Goal: Communication & Community: Answer question/provide support

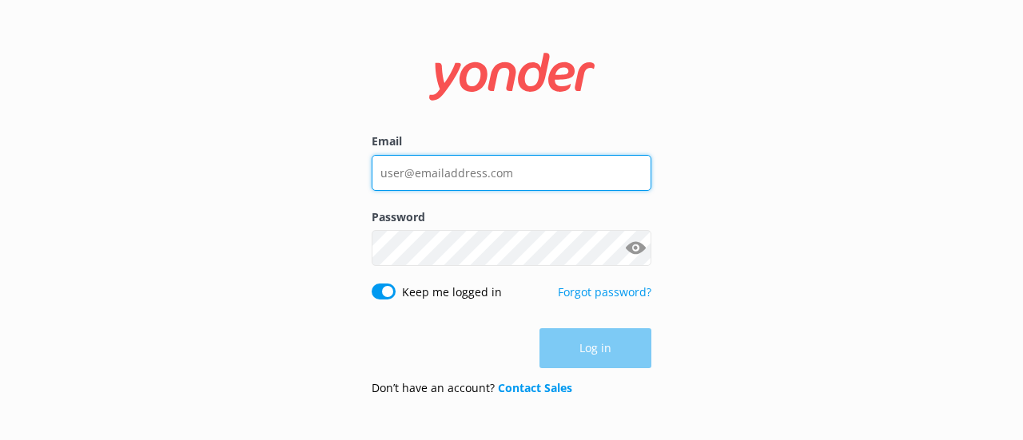
type input "[PERSON_NAME][EMAIL_ADDRESS][DOMAIN_NAME]"
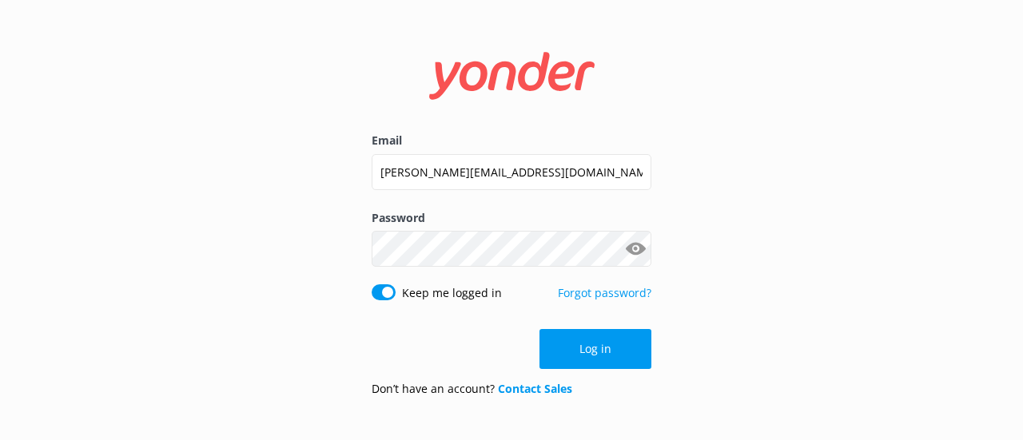
click at [602, 353] on div "Log in" at bounding box center [512, 349] width 280 height 40
drag, startPoint x: 602, startPoint y: 353, endPoint x: 561, endPoint y: 351, distance: 40.8
click at [561, 351] on button "Log in" at bounding box center [596, 349] width 112 height 40
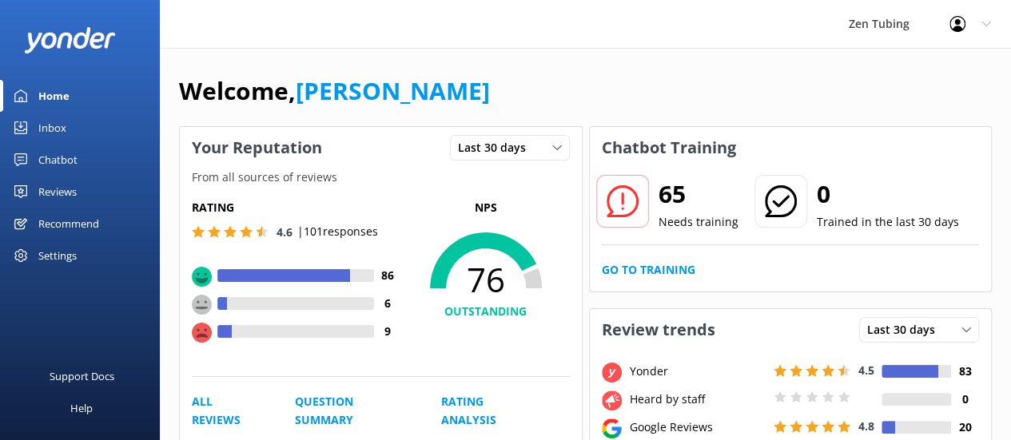
click at [46, 189] on div "Reviews" at bounding box center [57, 192] width 38 height 32
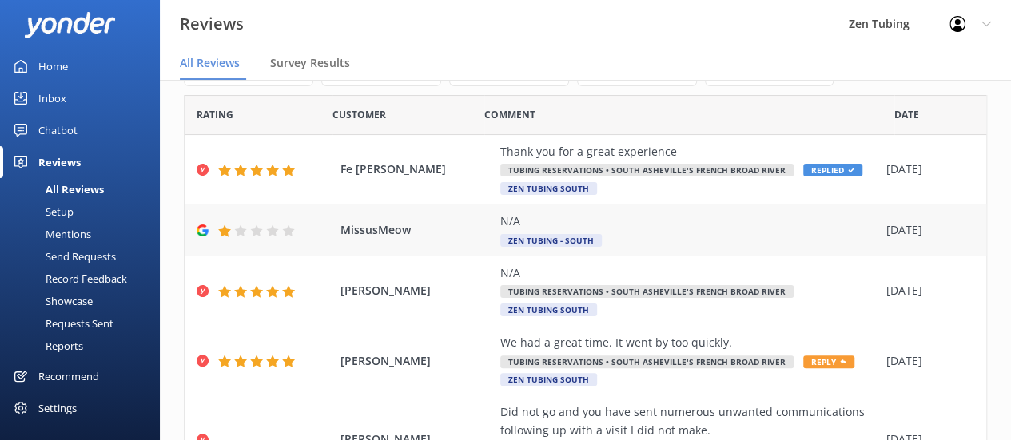
scroll to position [62, 0]
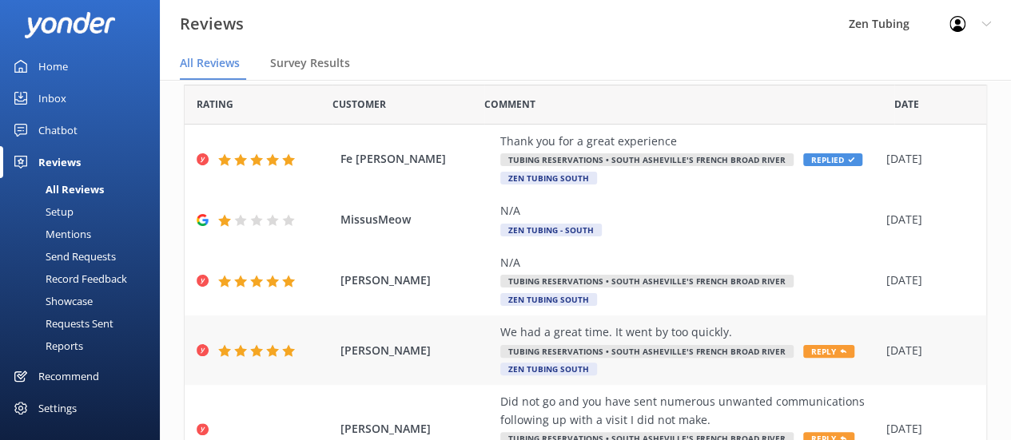
click at [816, 349] on span "Reply" at bounding box center [828, 351] width 51 height 13
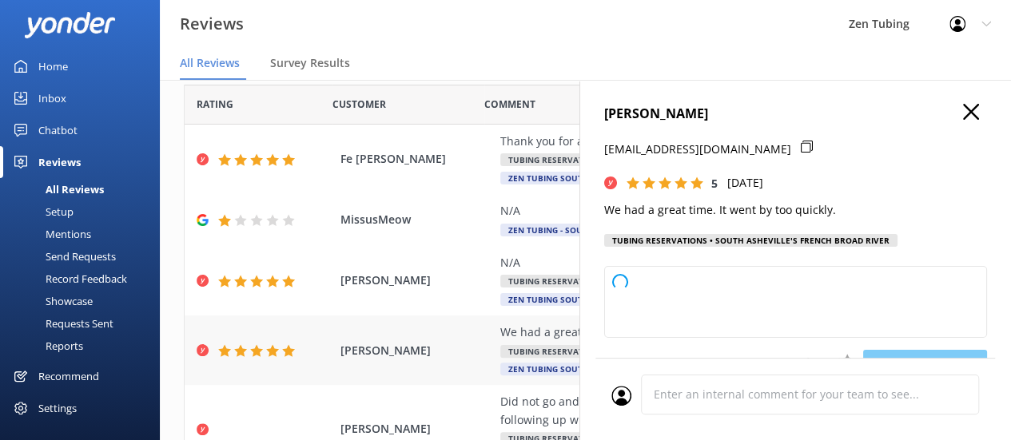
type textarea "Thank you so much, Leah! We're thrilled to hear you had a great time, even if i…"
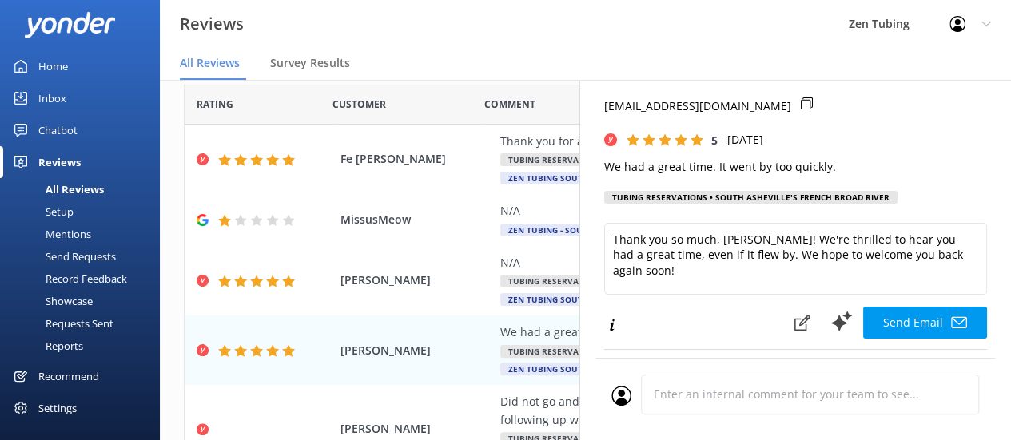
scroll to position [42, 0]
click at [691, 48] on nav "All Reviews Survey Results" at bounding box center [585, 64] width 851 height 32
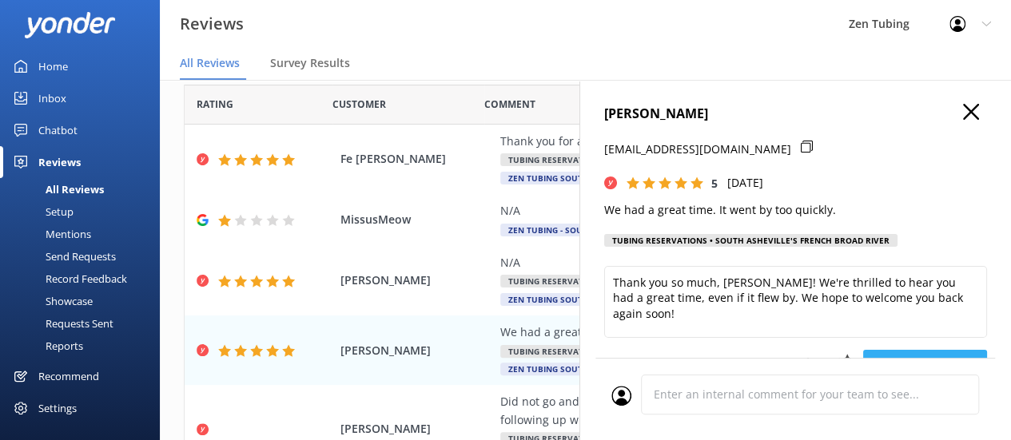
scroll to position [0, 0]
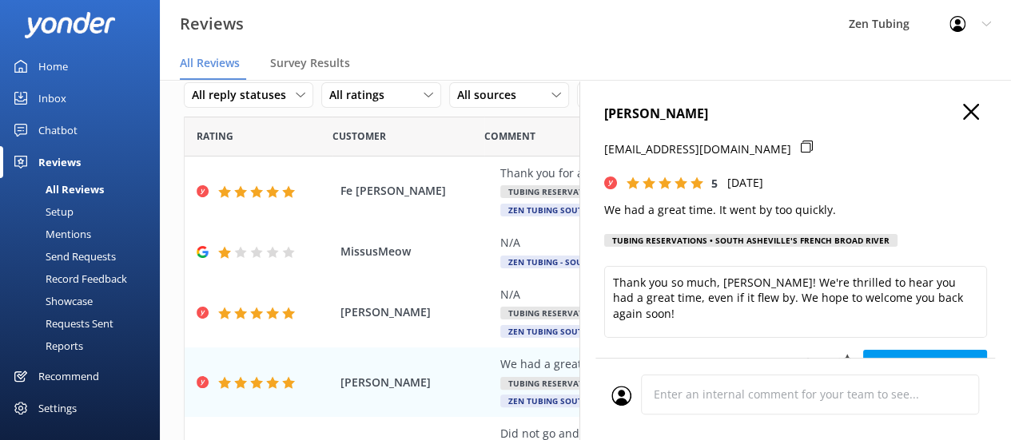
click at [963, 115] on icon "button" at bounding box center [971, 112] width 16 height 16
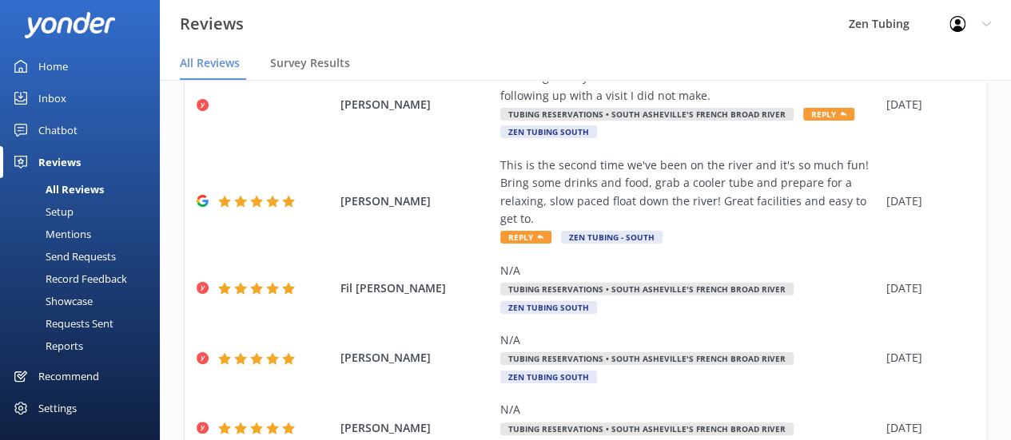
scroll to position [422, 0]
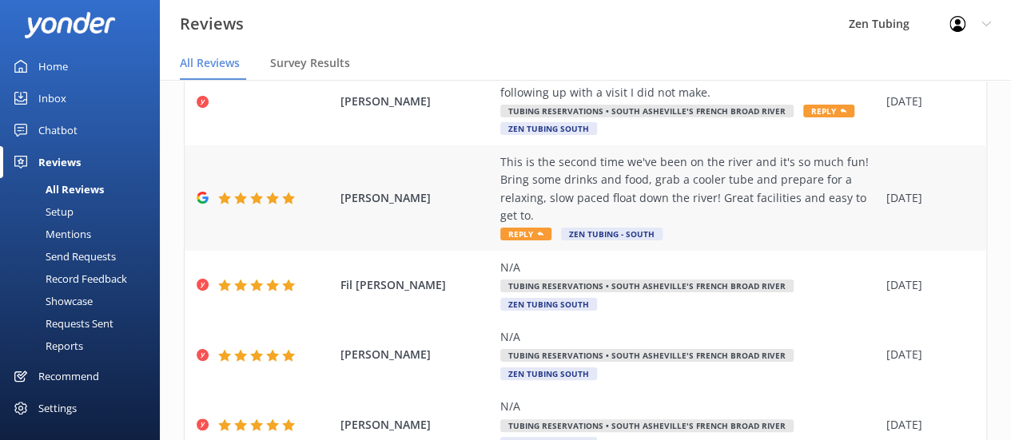
click at [521, 233] on span "Reply" at bounding box center [525, 234] width 51 height 13
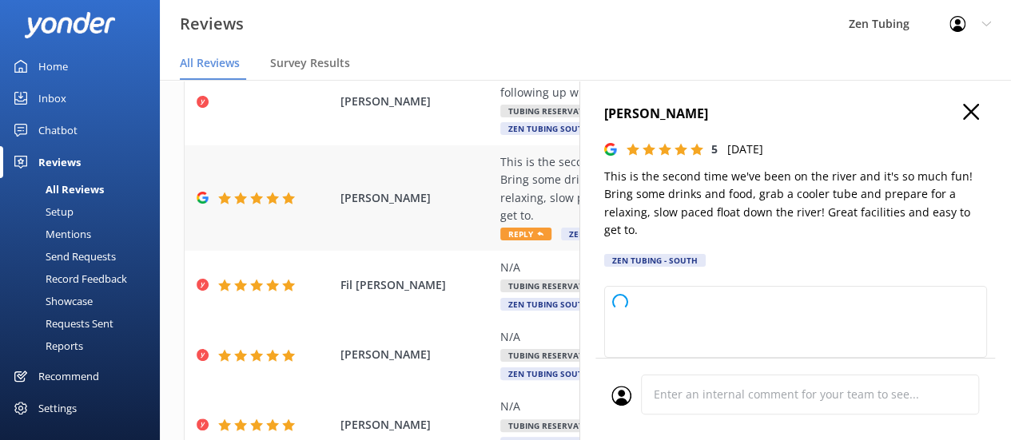
type textarea "Thank you so much for your wonderful review! We're thrilled to hear you enjoyed…"
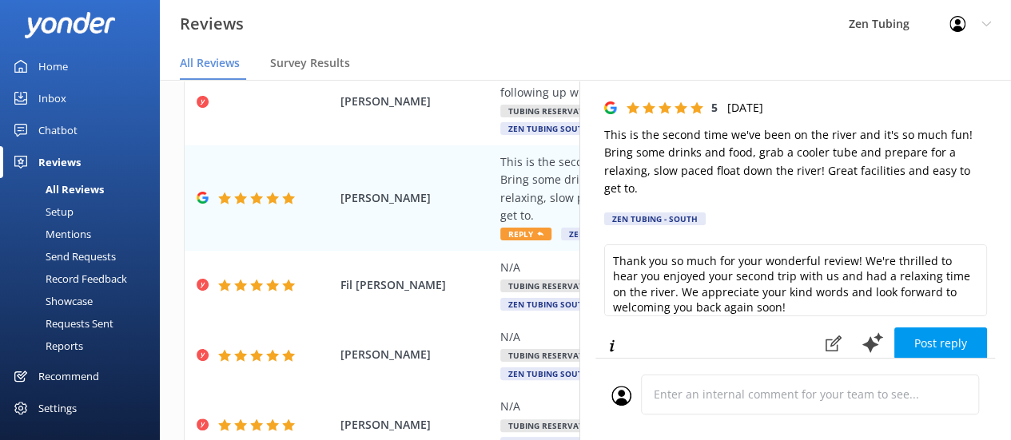
scroll to position [42, 0]
click at [924, 350] on button "Post reply" at bounding box center [941, 343] width 93 height 32
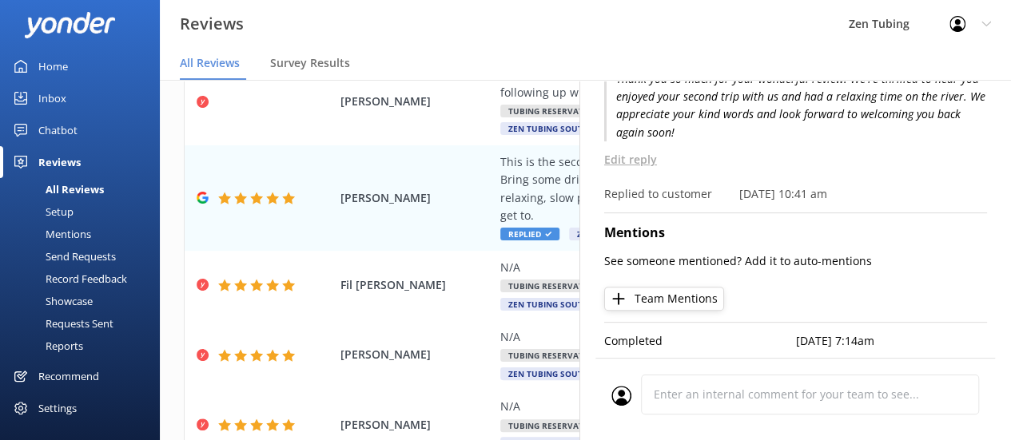
scroll to position [0, 0]
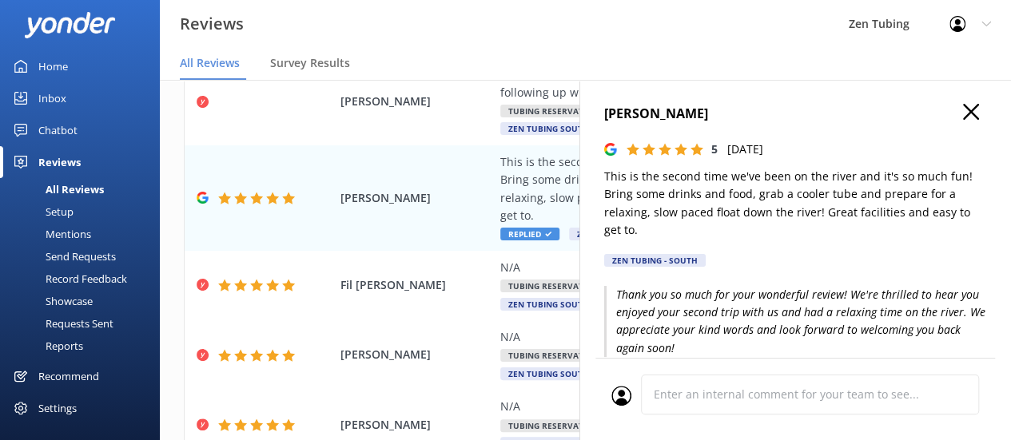
click at [963, 110] on use "button" at bounding box center [971, 112] width 16 height 16
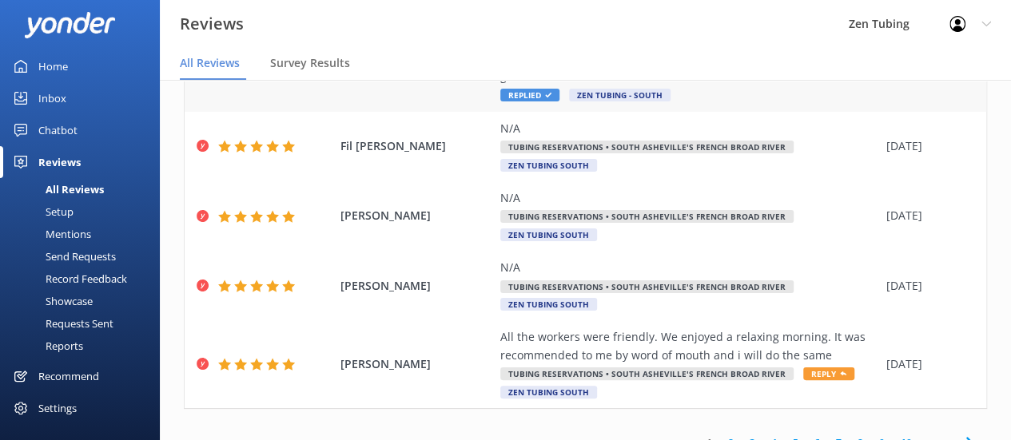
scroll to position [581, 0]
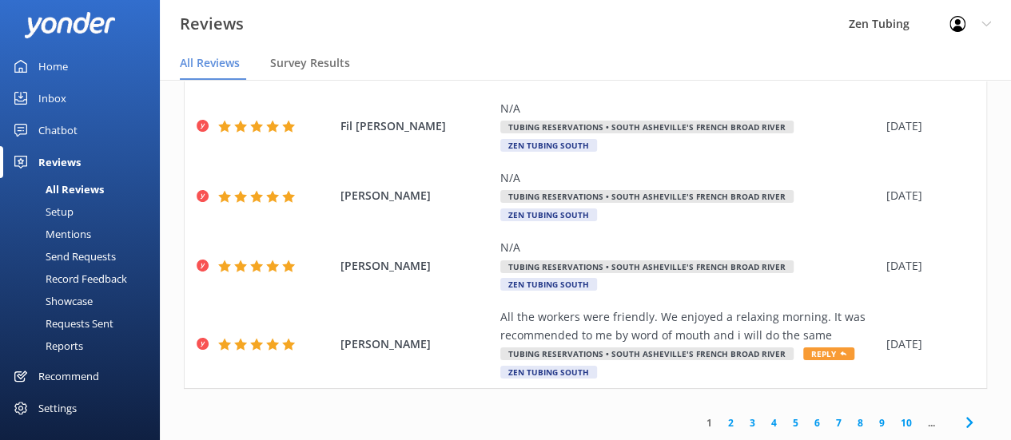
click at [720, 422] on link "2" at bounding box center [731, 423] width 22 height 15
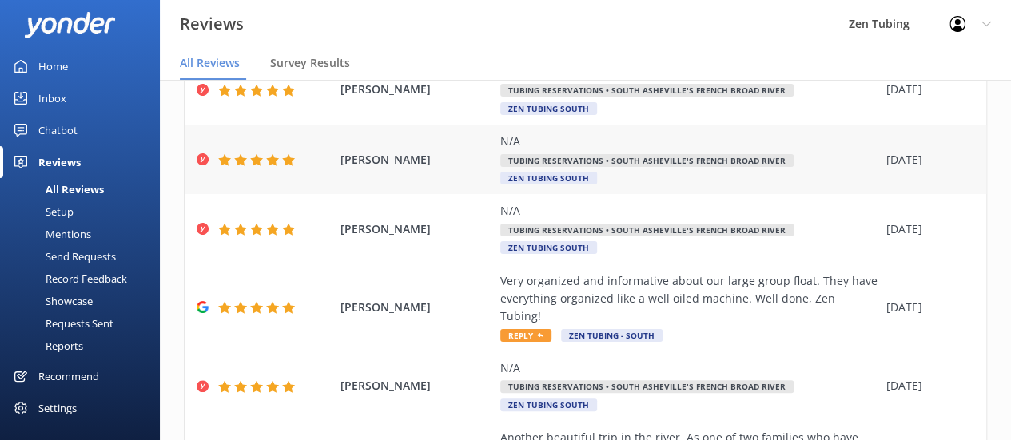
scroll to position [165, 0]
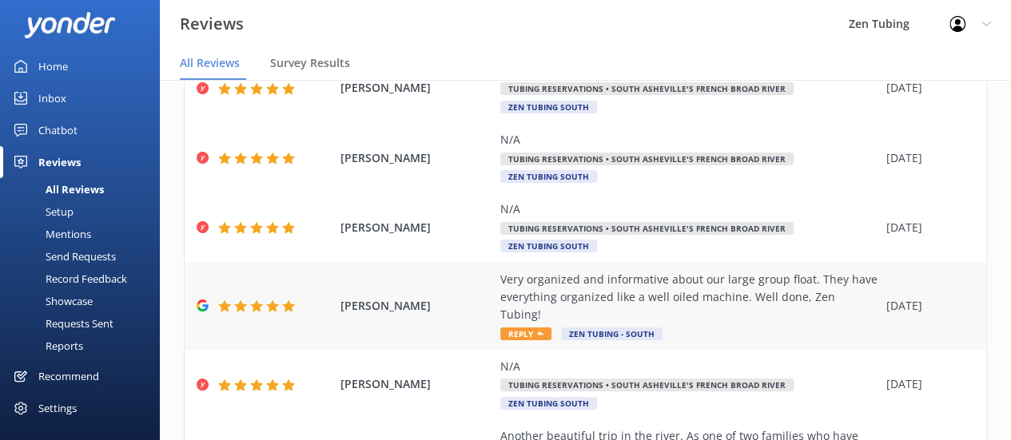
click at [534, 328] on span "Reply" at bounding box center [525, 334] width 51 height 13
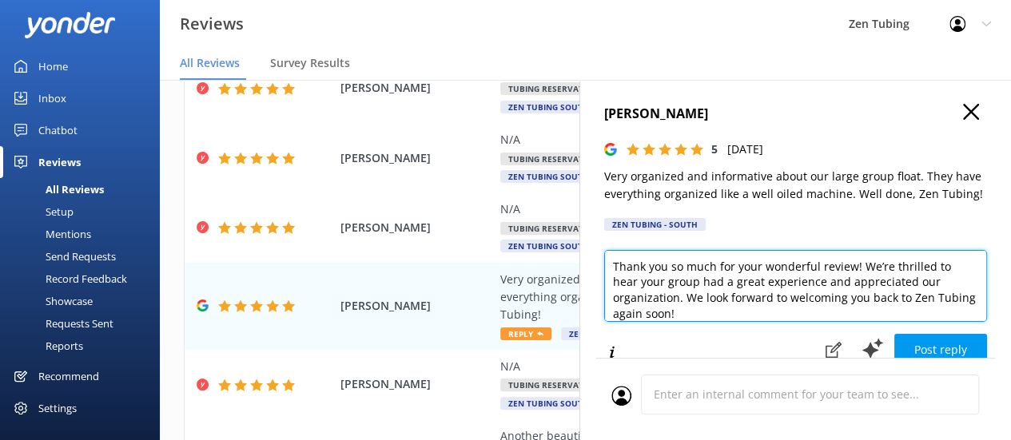
click at [820, 279] on textarea "Thank you so much for your wonderful review! We’re thrilled to hear your group …" at bounding box center [795, 286] width 383 height 72
click at [676, 282] on textarea "Thank you so much for your wonderful review! We noticed the and appreciated our…" at bounding box center [795, 286] width 383 height 72
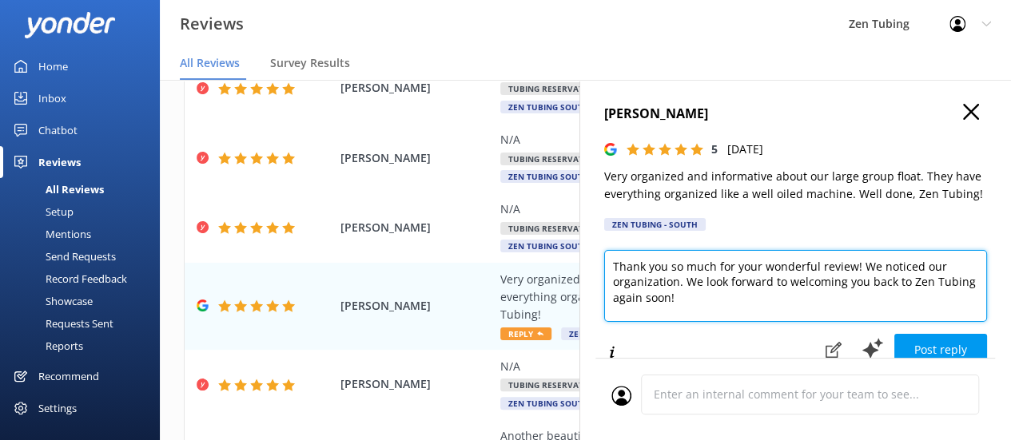
click at [678, 283] on textarea "Thank you so much for your wonderful review! We noticed our organization. We lo…" at bounding box center [795, 286] width 383 height 72
click at [918, 262] on textarea "Thank you so much for your wonderful review! We noticed our organization. We lo…" at bounding box center [795, 286] width 383 height 72
click at [786, 281] on textarea "Thank you so much for your wonderful review! We appreciate your comment about o…" at bounding box center [795, 286] width 383 height 72
click at [639, 293] on textarea "Thank you so much for your wonderful review! We appreciate your comment about o…" at bounding box center [795, 286] width 383 height 72
click at [947, 281] on textarea "Thank you so much for your wonderful review! We appreciate your comment about o…" at bounding box center [795, 286] width 383 height 72
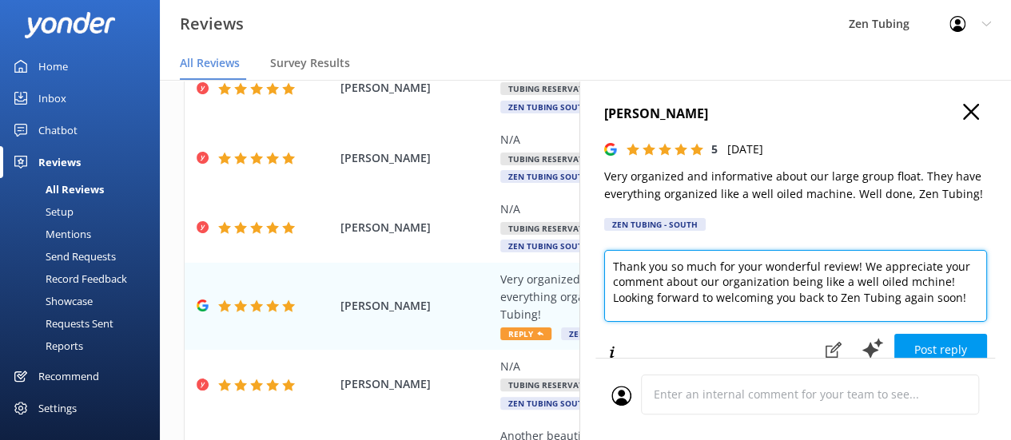
click at [951, 295] on textarea "Thank you so much for your wonderful review! We appreciate your comment about o…" at bounding box center [795, 286] width 383 height 72
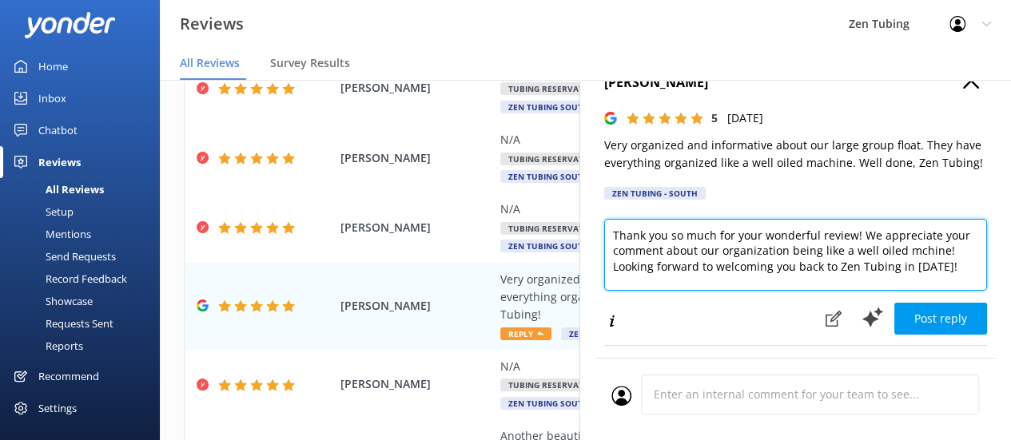
scroll to position [36, 0]
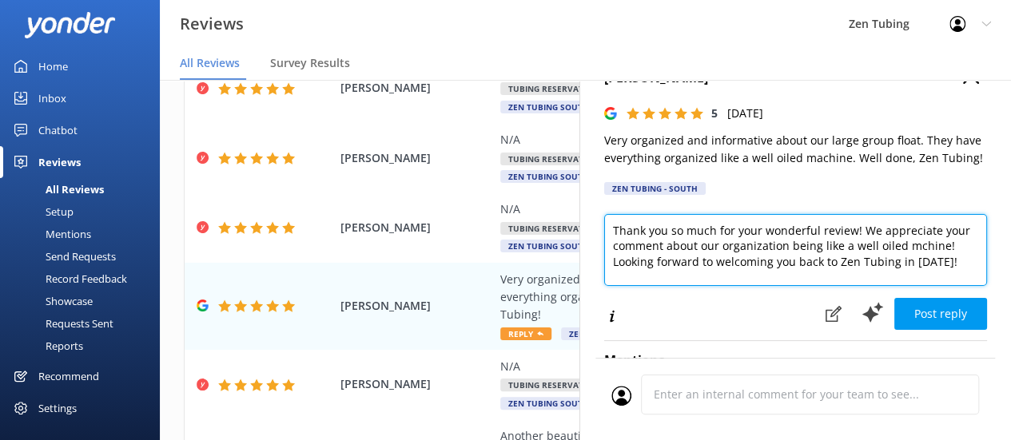
click at [812, 226] on textarea "Thank you so much for your wonderful review! We appreciate your comment about o…" at bounding box center [795, 250] width 383 height 72
click at [911, 243] on textarea "Thank you so much for your 5 star review! We appreciate your comment about our …" at bounding box center [795, 250] width 383 height 72
type textarea "Thank you so much for your 5 star review! We appreciate your comment about our …"
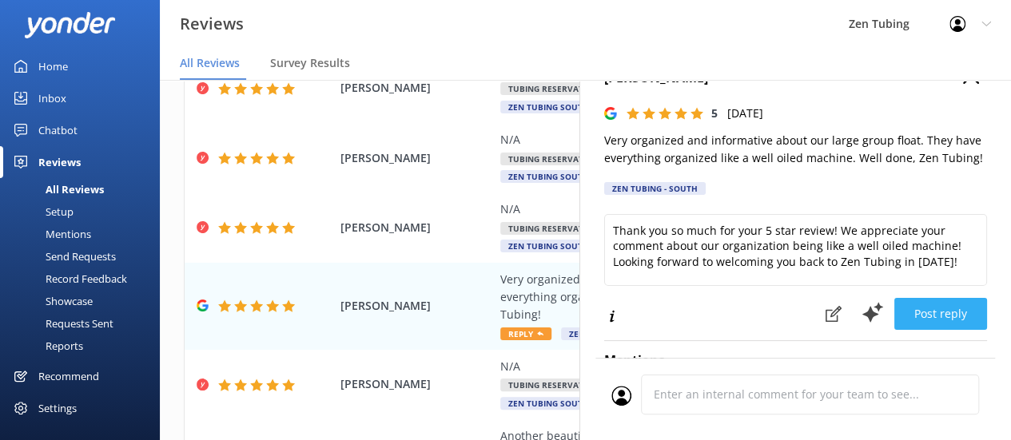
click at [926, 322] on button "Post reply" at bounding box center [941, 314] width 93 height 32
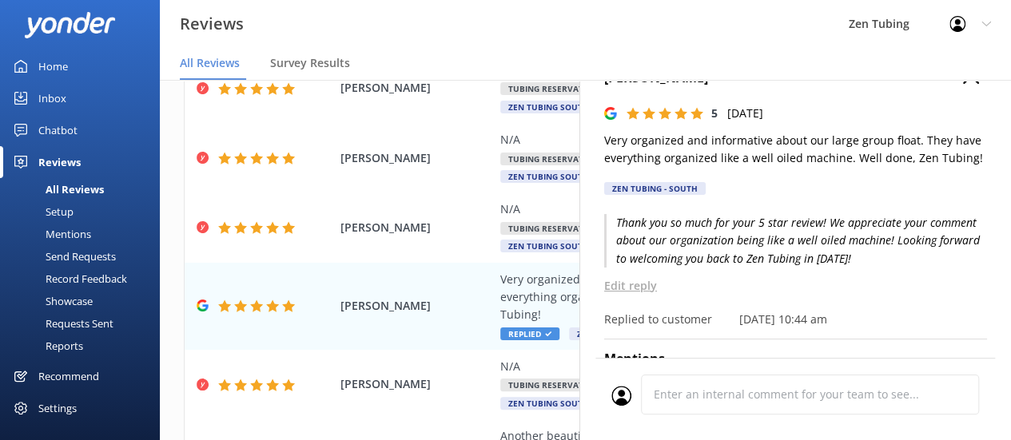
scroll to position [0, 0]
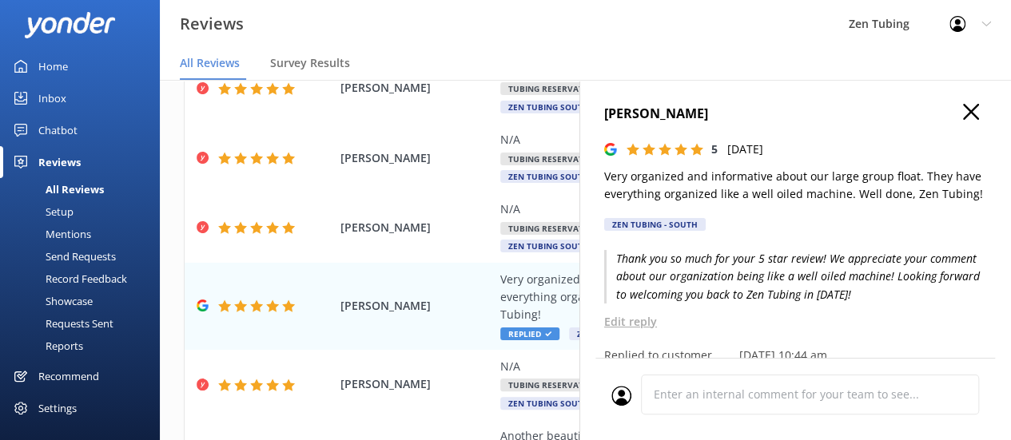
click at [963, 111] on icon "button" at bounding box center [971, 112] width 16 height 16
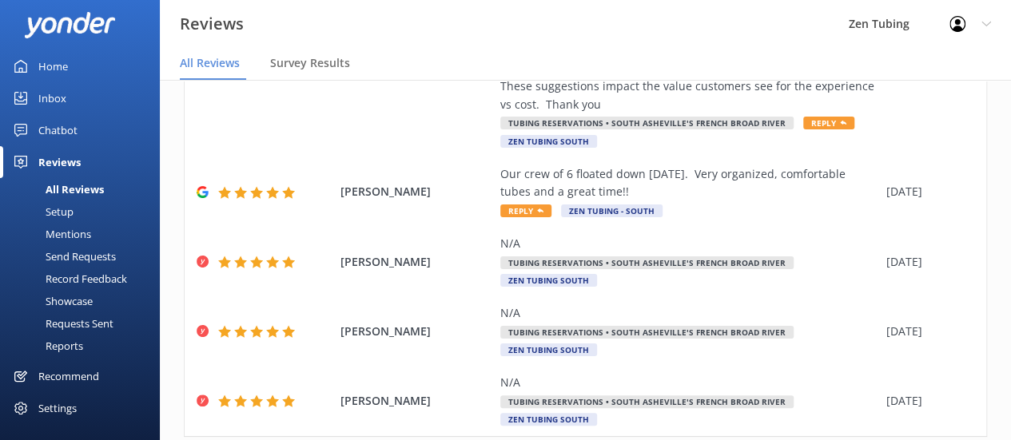
scroll to position [660, 0]
click at [529, 204] on span "Reply" at bounding box center [525, 210] width 51 height 13
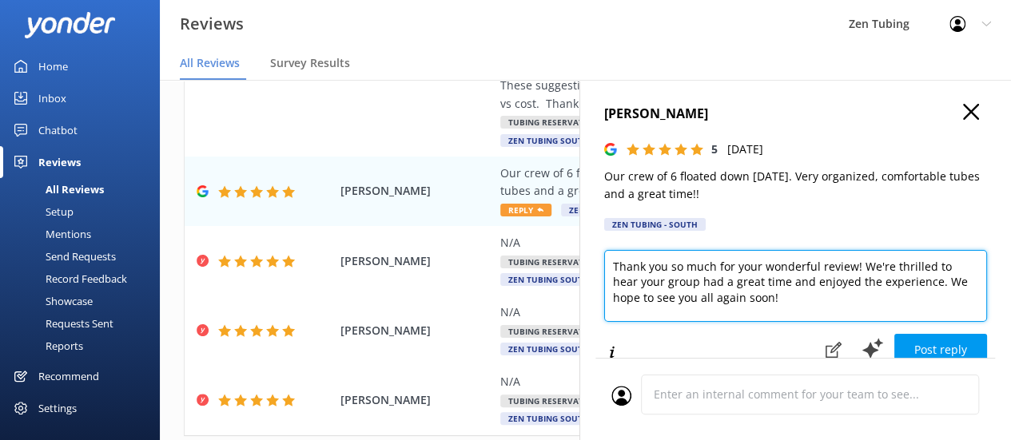
click at [815, 266] on textarea "Thank you so much for your wonderful review! We're thrilled to hear your group …" at bounding box center [795, 286] width 383 height 72
click at [868, 265] on textarea "Thank you so much for kind review! We're thrilled to hear your group had a grea…" at bounding box center [795, 286] width 383 height 72
click at [706, 297] on textarea "Thank you so much for kind review! We're happy to hear your group had a great t…" at bounding box center [795, 286] width 383 height 72
type textarea "Thank you so much for kind review! We're happy to hear your group had a great t…"
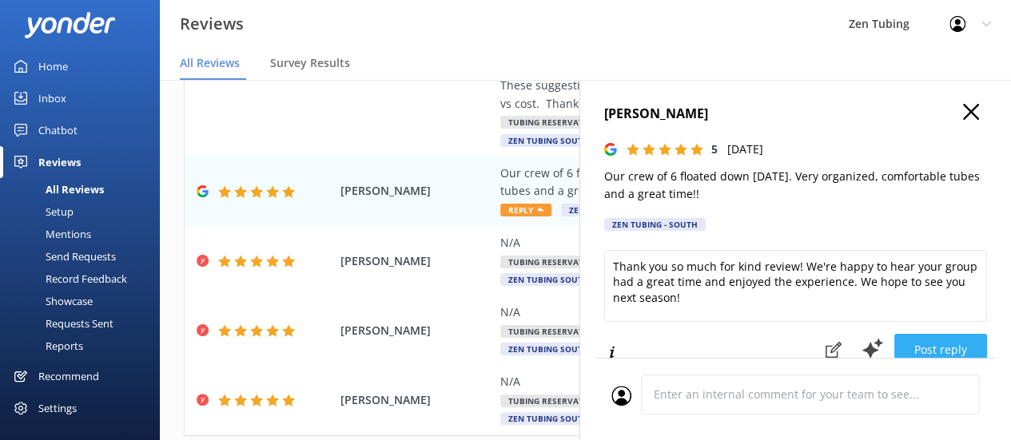
click at [905, 347] on button "Post reply" at bounding box center [941, 350] width 93 height 32
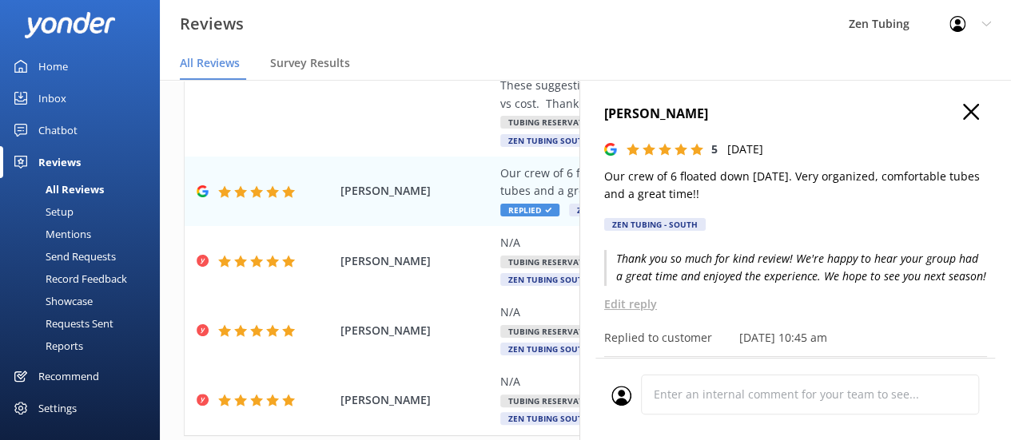
click at [963, 111] on icon "button" at bounding box center [971, 112] width 16 height 16
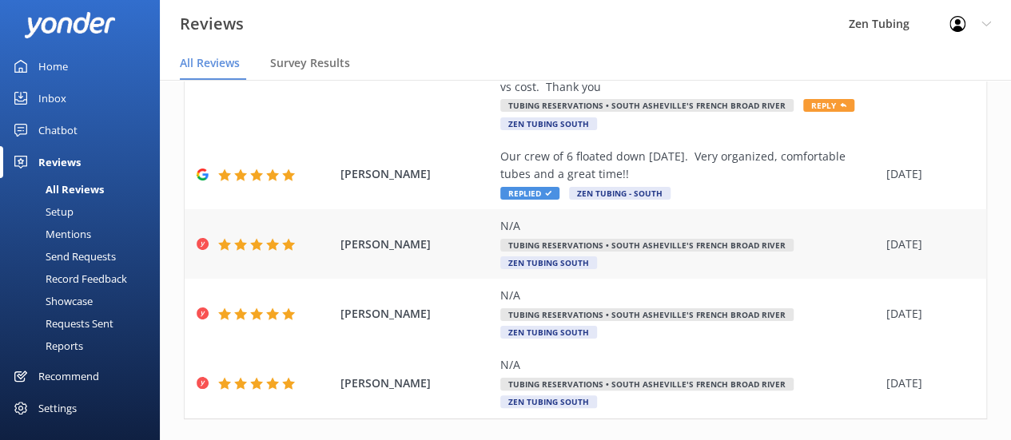
scroll to position [689, 0]
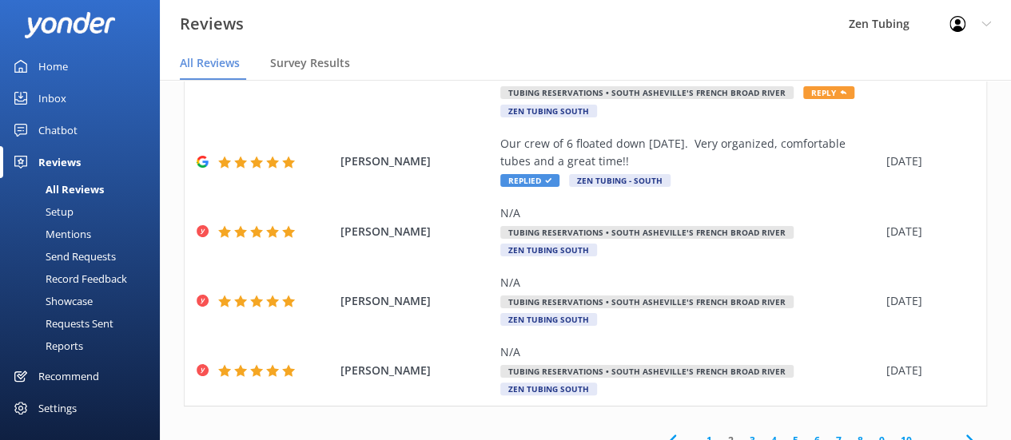
click at [742, 433] on link "3" at bounding box center [753, 440] width 22 height 15
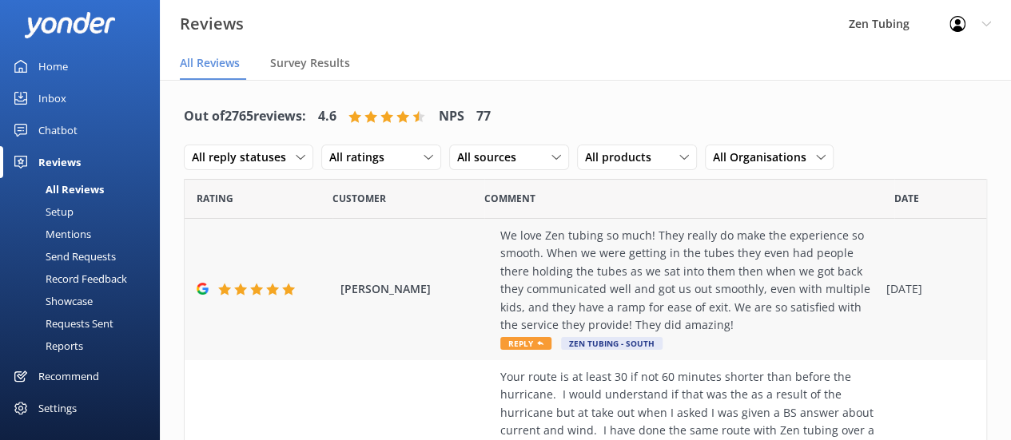
click at [528, 345] on span "Reply" at bounding box center [525, 343] width 51 height 13
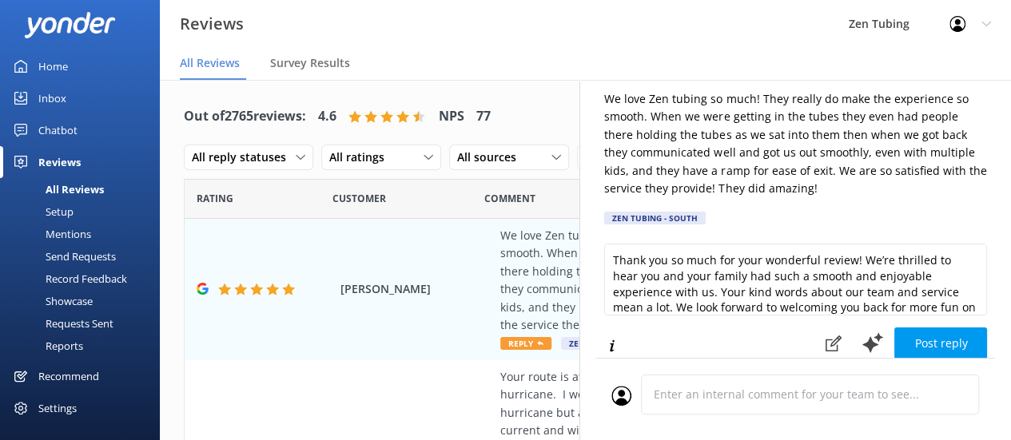
scroll to position [80, 0]
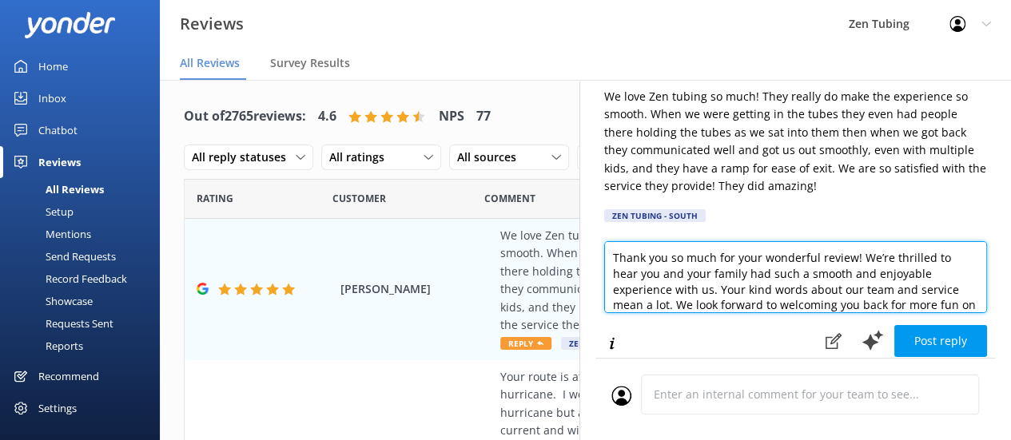
click at [929, 257] on textarea "Thank you so much for your wonderful review! We’re thrilled to hear you and you…" at bounding box center [795, 277] width 383 height 72
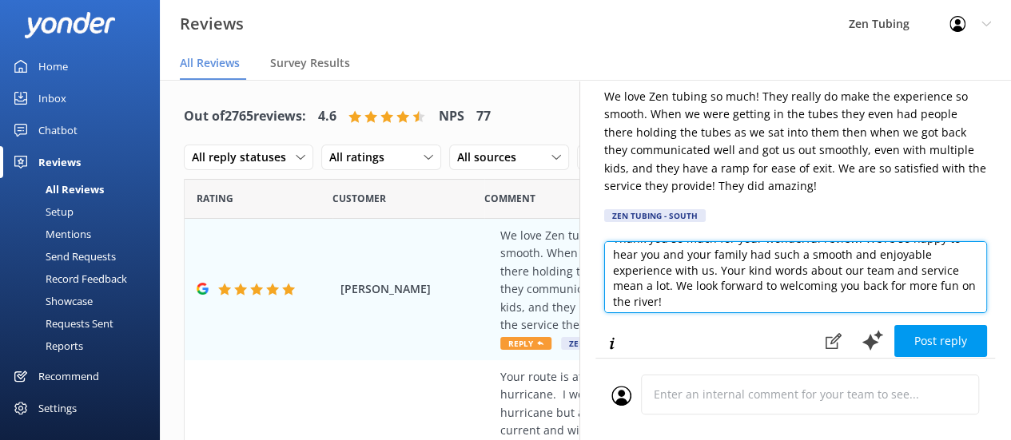
scroll to position [0, 0]
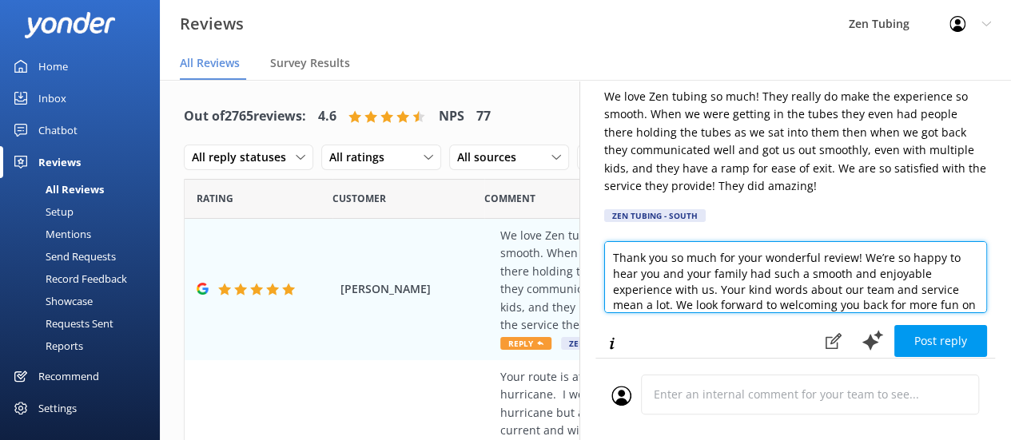
click at [816, 255] on textarea "Thank you so much for your wonderful review! We’re so happy to hear you and you…" at bounding box center [795, 277] width 383 height 72
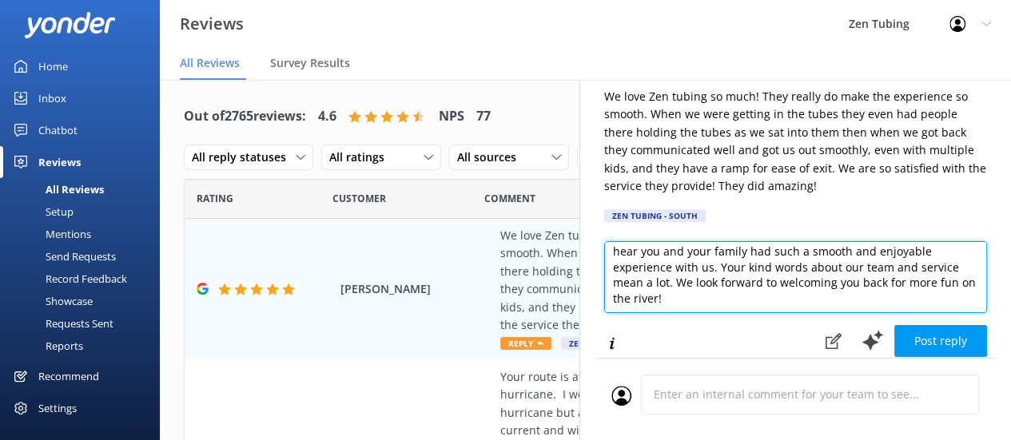
scroll to position [23, 0]
type textarea "Thank you so much for your informative review! We’re so happy to hear you and y…"
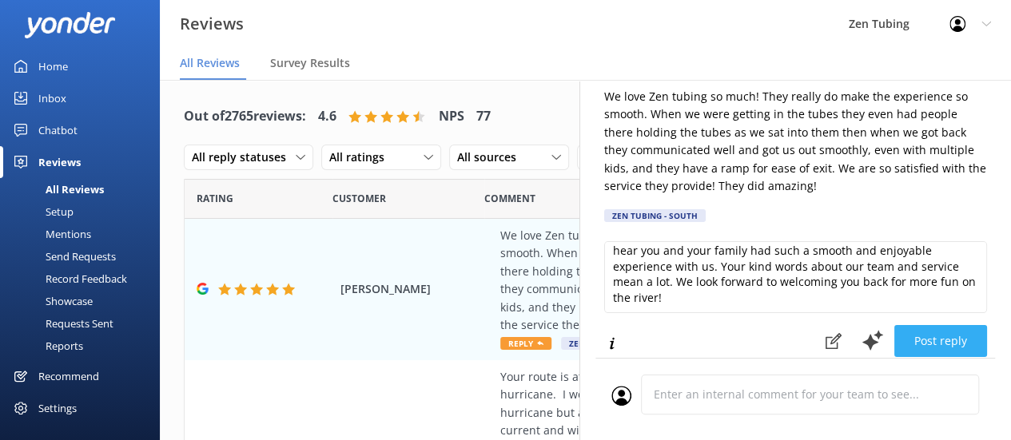
click at [933, 343] on button "Post reply" at bounding box center [941, 341] width 93 height 32
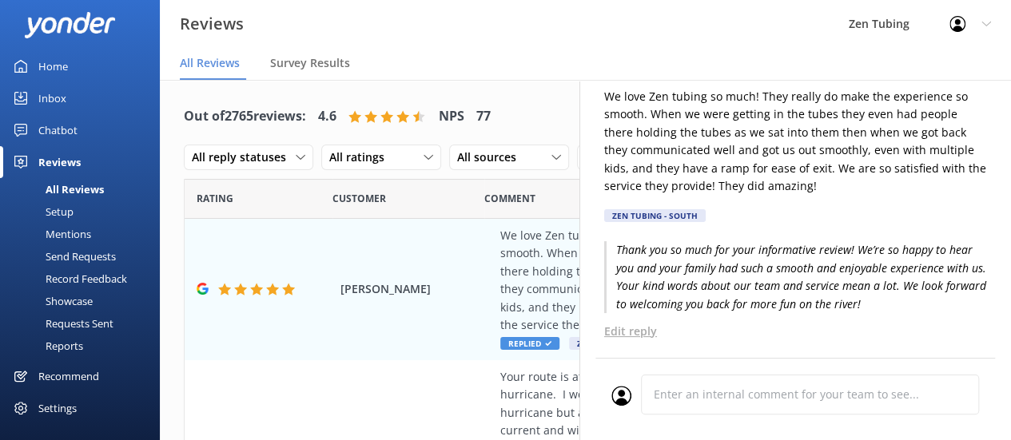
scroll to position [0, 0]
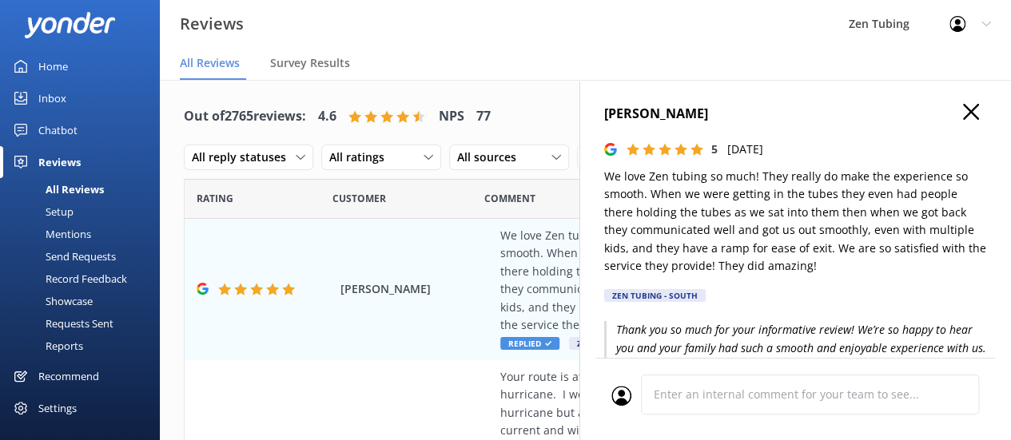
click at [963, 116] on icon "button" at bounding box center [971, 112] width 16 height 16
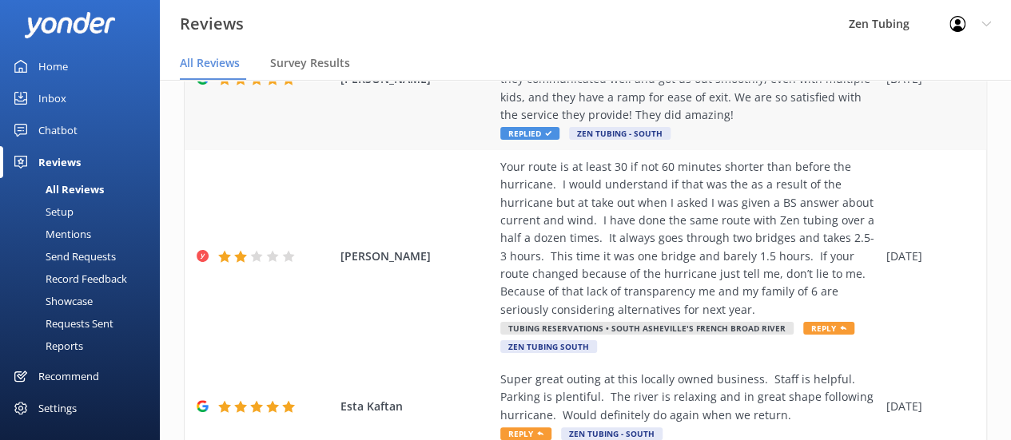
scroll to position [216, 0]
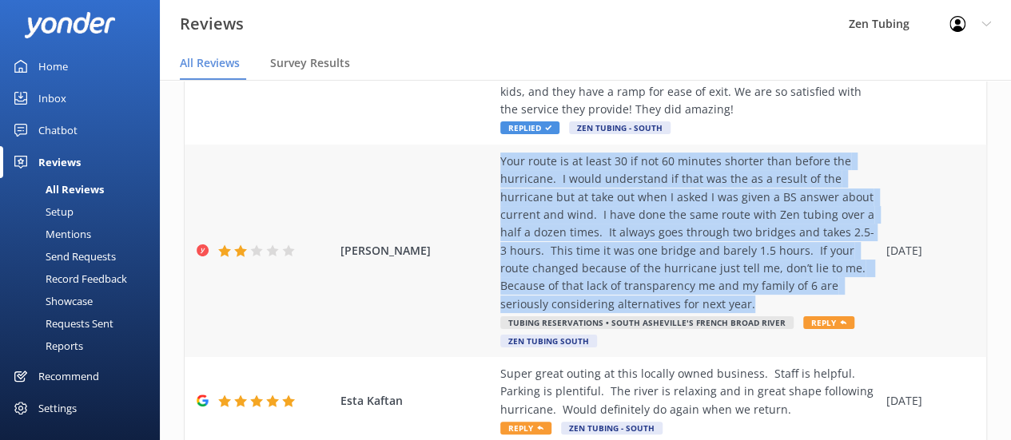
drag, startPoint x: 502, startPoint y: 152, endPoint x: 757, endPoint y: 301, distance: 295.6
click at [757, 301] on div "Your route is at least 30 if not 60 minutes shorter than before the hurricane. …" at bounding box center [689, 233] width 378 height 161
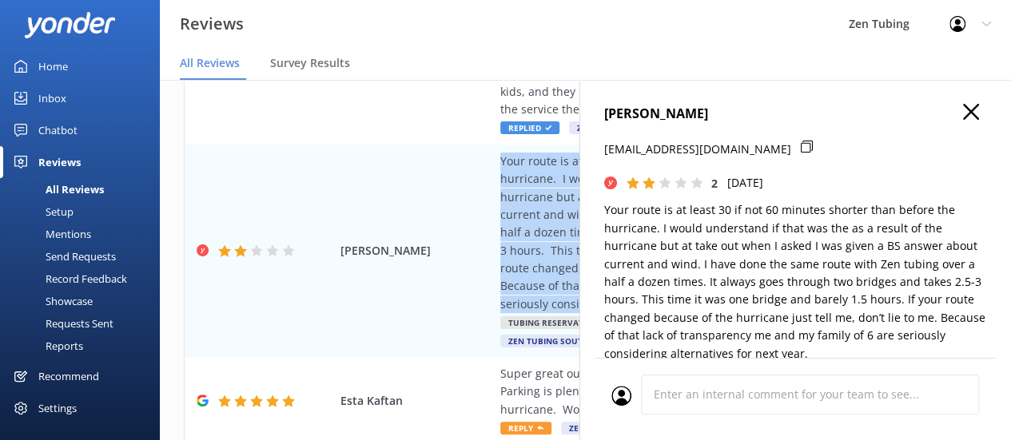
type textarea "Hi Patrick, Thank you for your feedback and for being a loyal customer. We’re s…"
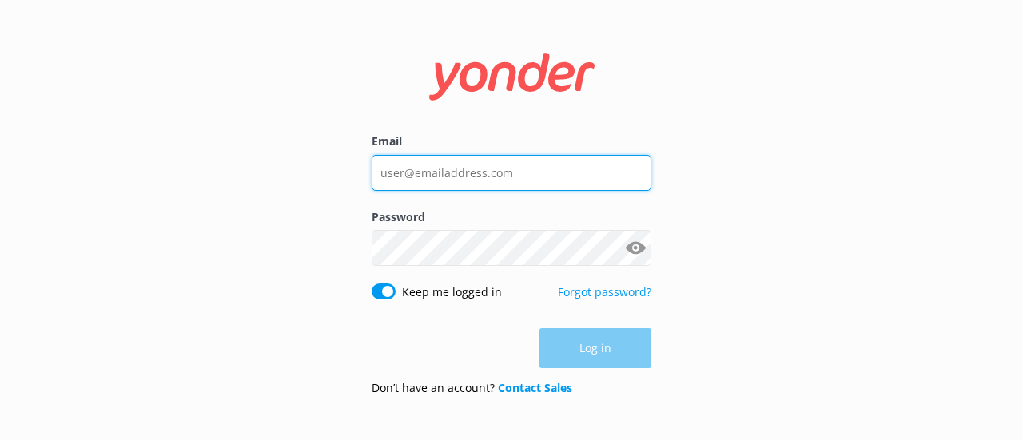
type input "[PERSON_NAME][EMAIL_ADDRESS][DOMAIN_NAME]"
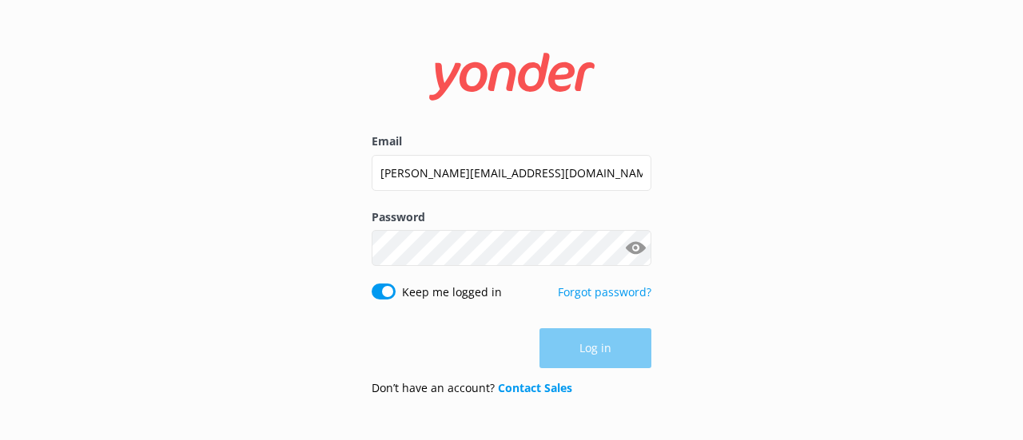
click at [609, 345] on div "Log in" at bounding box center [512, 349] width 280 height 40
click at [608, 349] on button "Log in" at bounding box center [596, 349] width 112 height 40
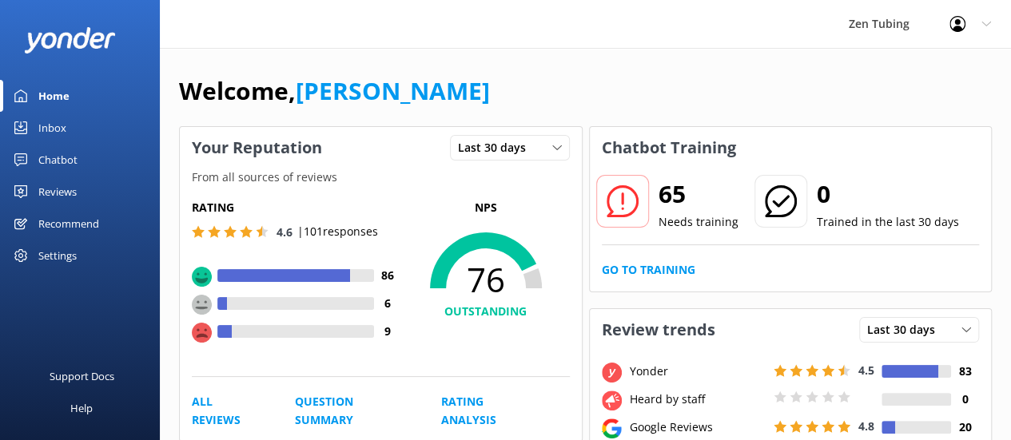
click at [46, 193] on div "Reviews" at bounding box center [57, 192] width 38 height 32
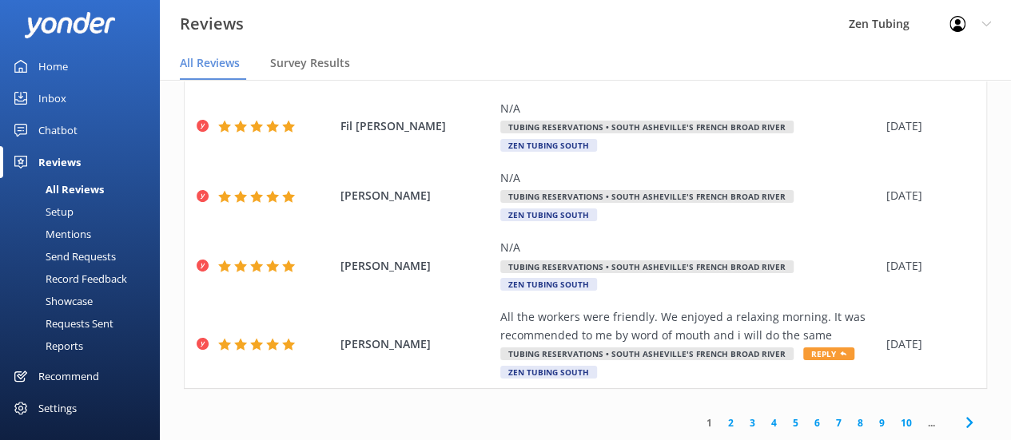
scroll to position [32, 0]
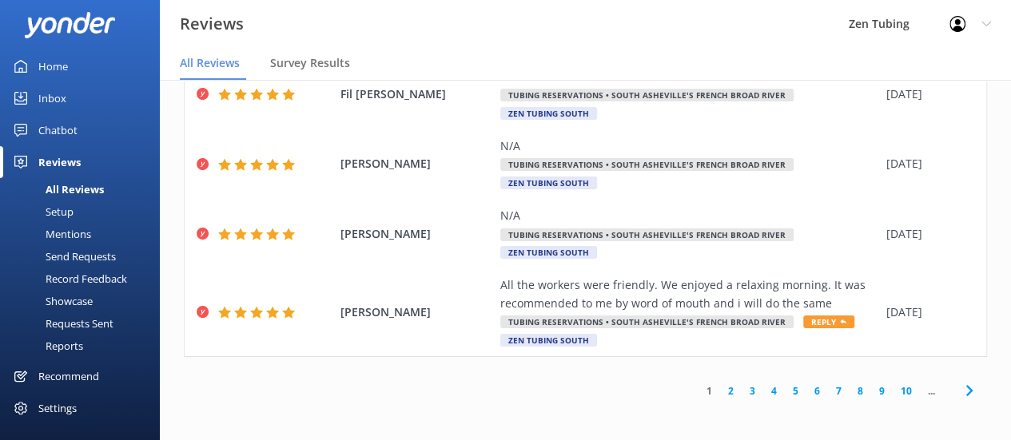
click at [742, 391] on link "3" at bounding box center [753, 391] width 22 height 15
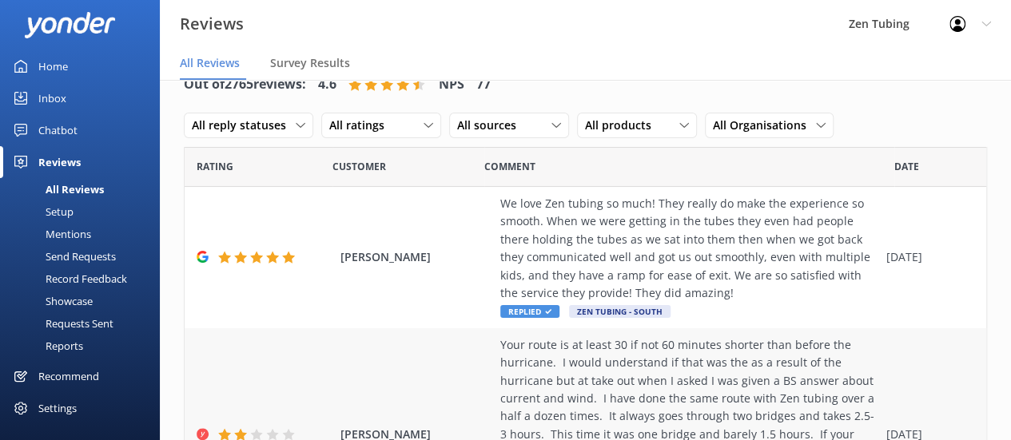
scroll to position [123, 0]
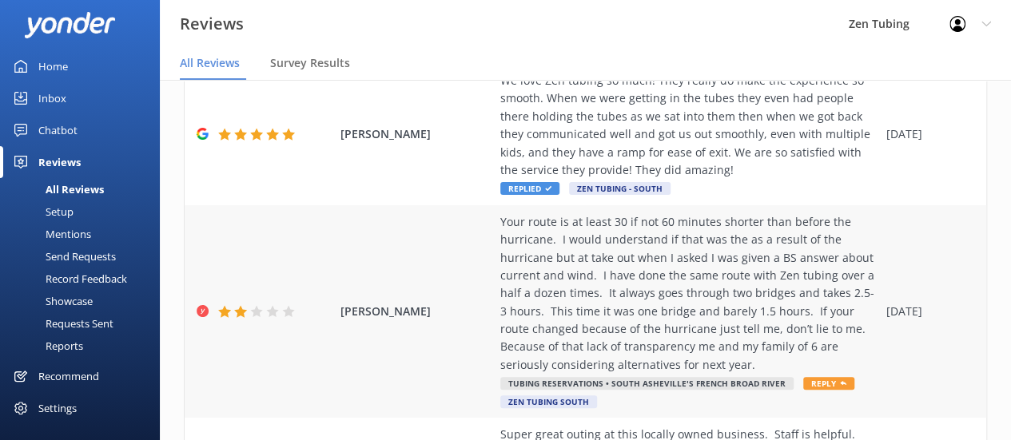
click at [807, 381] on span "Reply" at bounding box center [828, 383] width 51 height 13
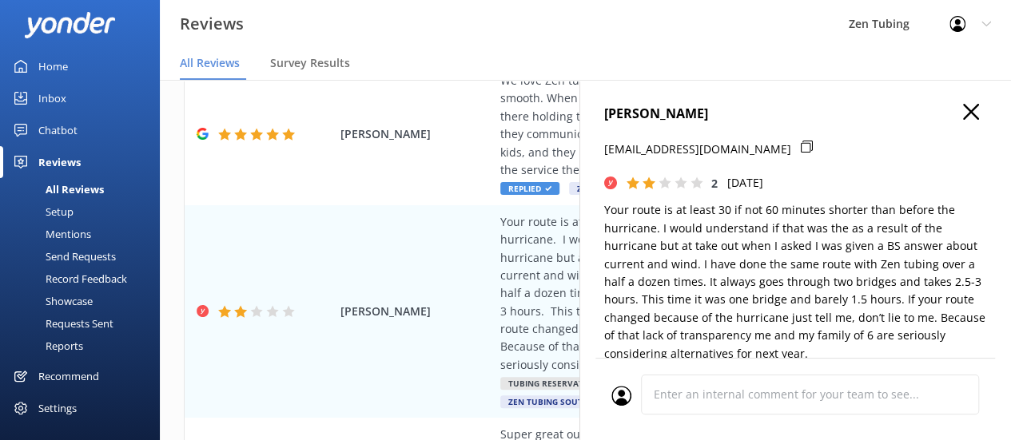
type textarea "Hi [PERSON_NAME], Thank you for your honest feedback. We apologize for any conf…"
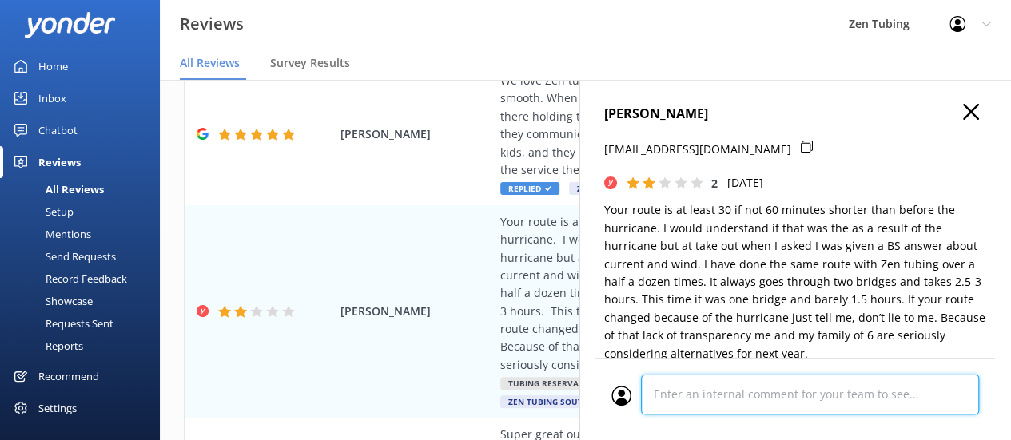
click at [659, 386] on div at bounding box center [796, 400] width 368 height 50
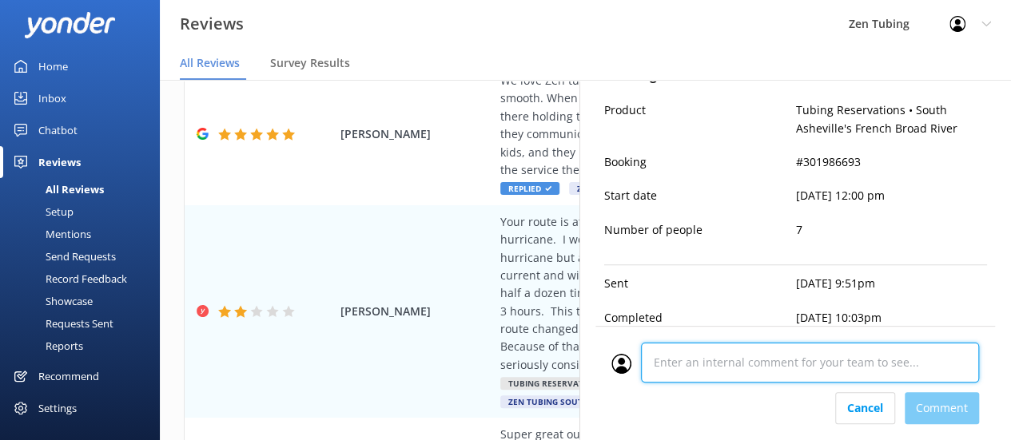
drag, startPoint x: 659, startPoint y: 386, endPoint x: 651, endPoint y: 360, distance: 27.6
click at [651, 360] on textarea at bounding box center [810, 363] width 338 height 40
paste textarea "Hi [Name]—thanks for floating with us and for being a loyal guest over the year…"
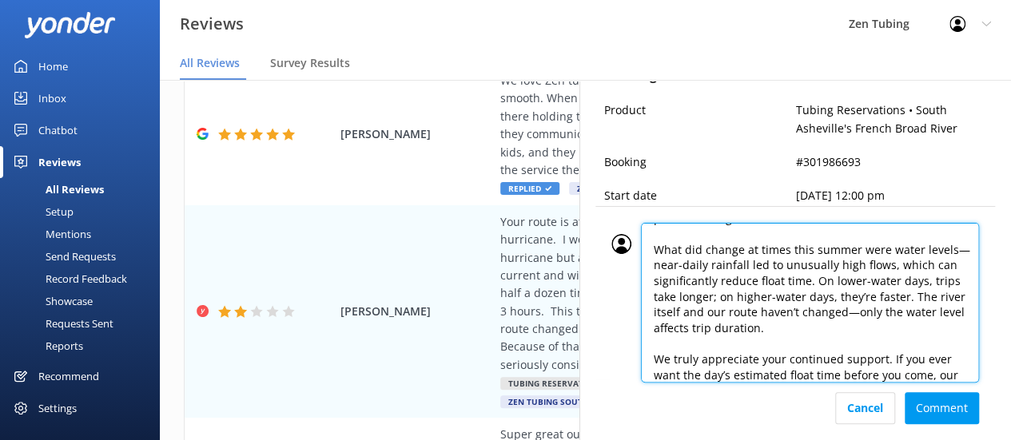
scroll to position [0, 0]
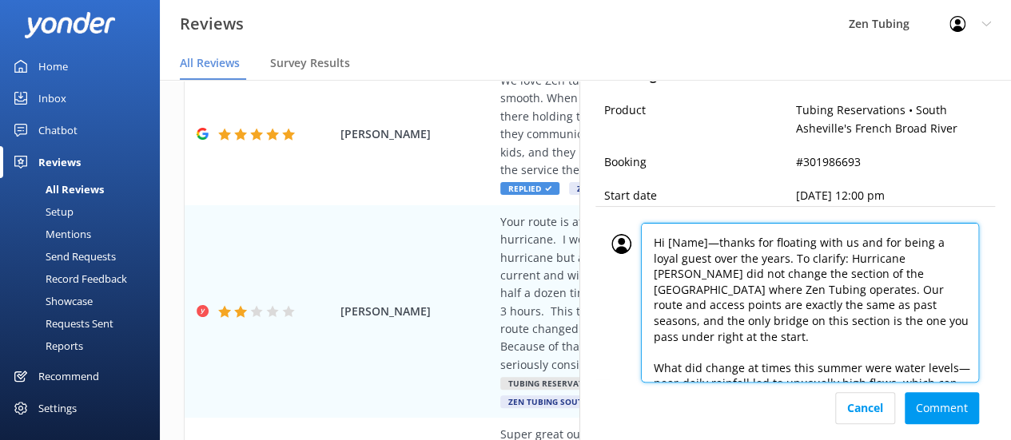
click at [716, 240] on textarea "Hi [Name]—thanks for floating with us and for being a loyal guest over the year…" at bounding box center [810, 303] width 338 height 160
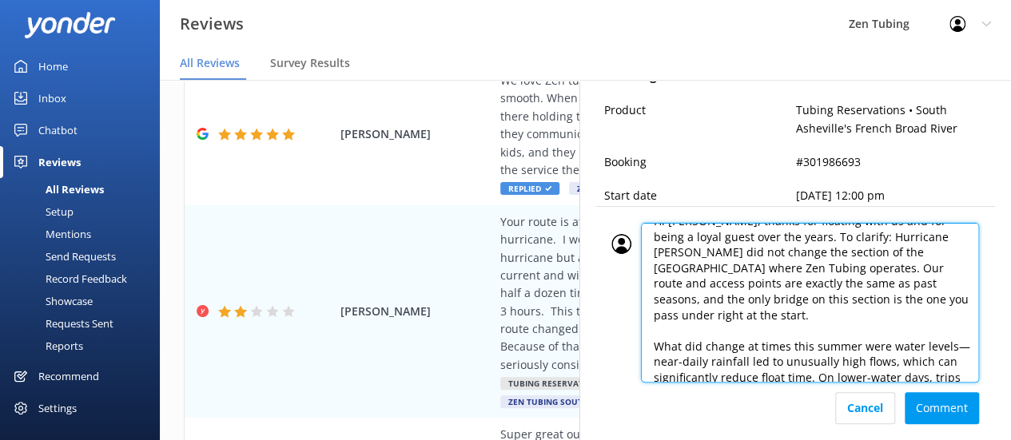
scroll to position [22, 0]
click at [951, 234] on textarea "Hi [PERSON_NAME], thanks for floating with us and for being a loyal guest over …" at bounding box center [810, 303] width 338 height 160
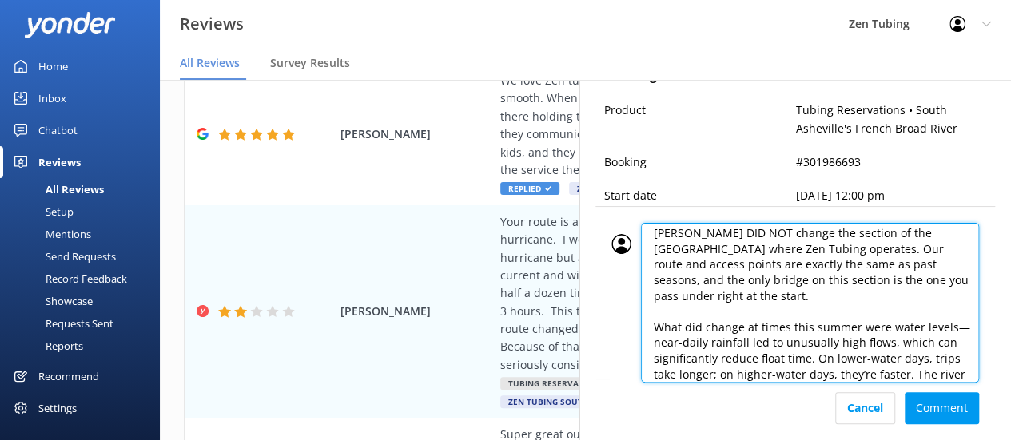
scroll to position [42, 0]
click at [859, 281] on textarea "Hi [PERSON_NAME], thanks for floating with us and for being a loyal guest over …" at bounding box center [810, 303] width 338 height 160
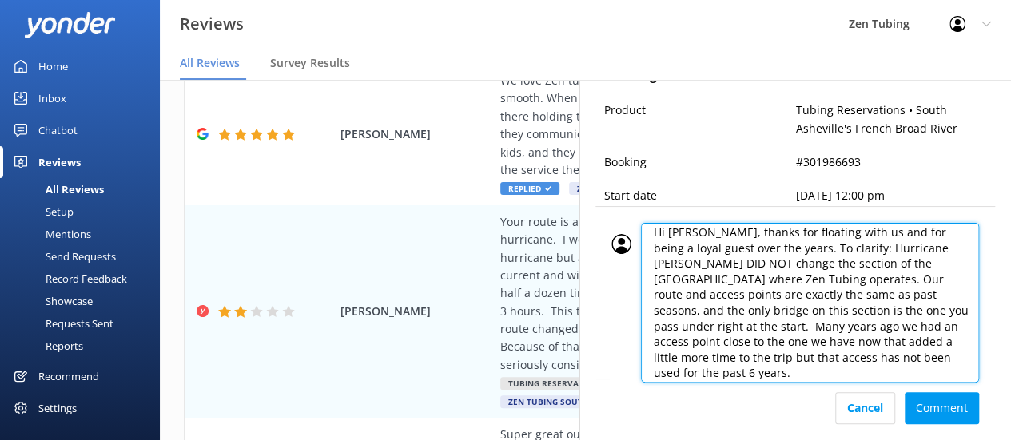
scroll to position [12, 0]
click at [700, 276] on textarea "Hi [PERSON_NAME], thanks for floating with us and for being a loyal guest over …" at bounding box center [810, 303] width 338 height 160
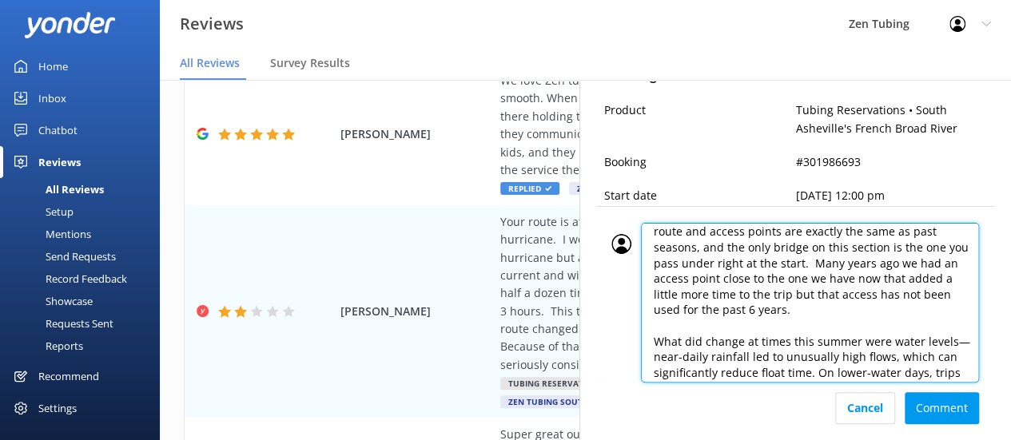
scroll to position [76, 0]
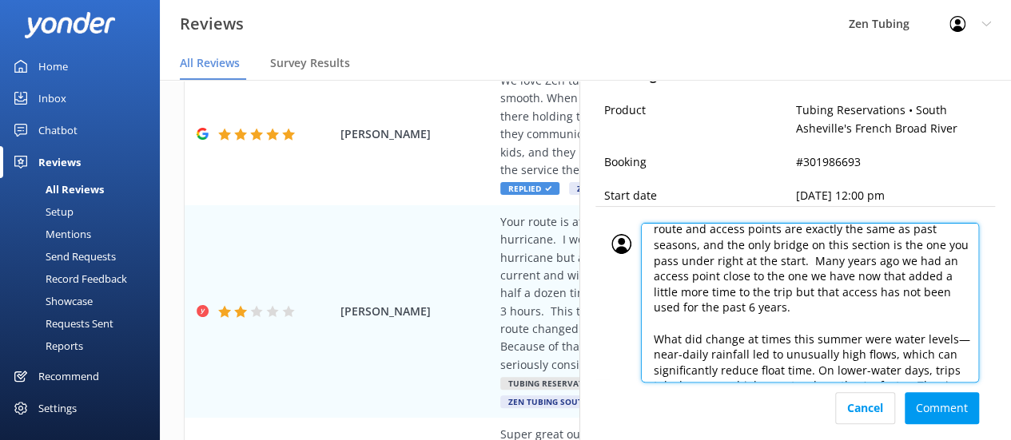
click at [779, 275] on textarea "Hi [PERSON_NAME], thanks for floating with us and for being a loyal guest over …" at bounding box center [810, 303] width 338 height 160
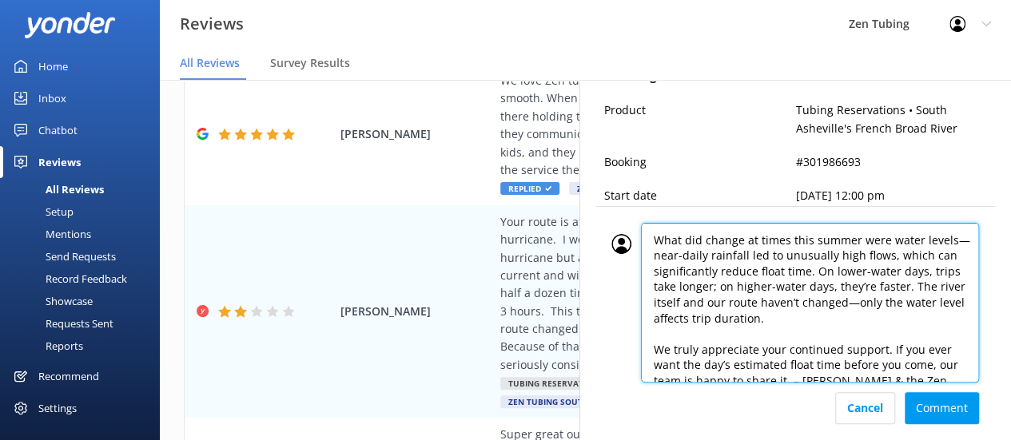
scroll to position [177, 0]
click at [957, 365] on textarea "Hi [PERSON_NAME], thanks for floating with us and for being a loyal guest over …" at bounding box center [810, 303] width 338 height 160
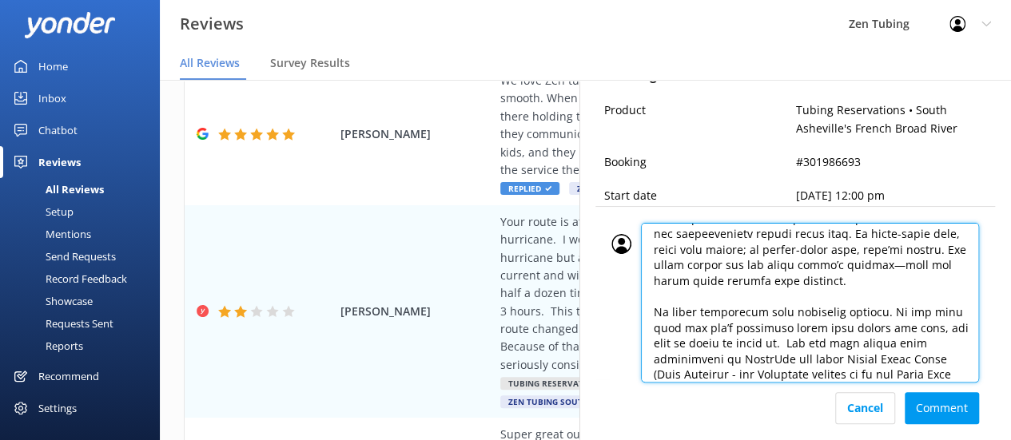
scroll to position [212, 0]
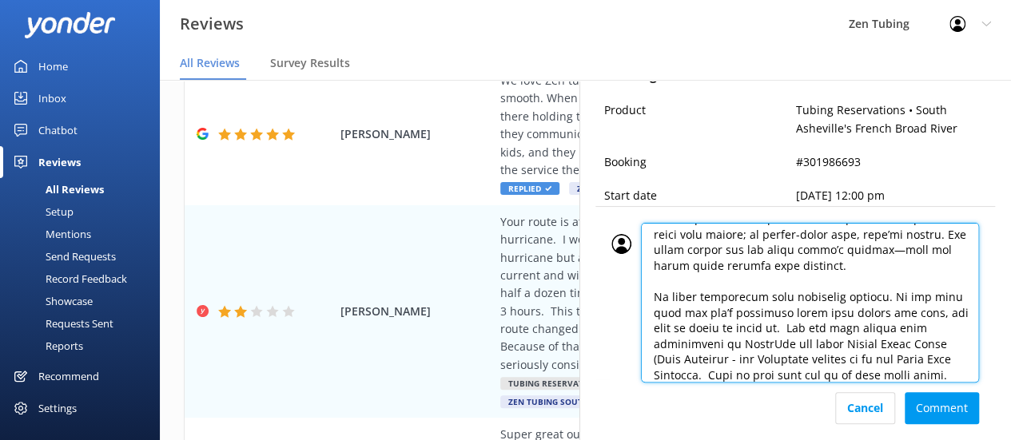
click at [692, 370] on textarea at bounding box center [810, 303] width 338 height 160
click at [902, 372] on textarea at bounding box center [810, 303] width 338 height 160
click at [948, 359] on textarea at bounding box center [810, 303] width 338 height 160
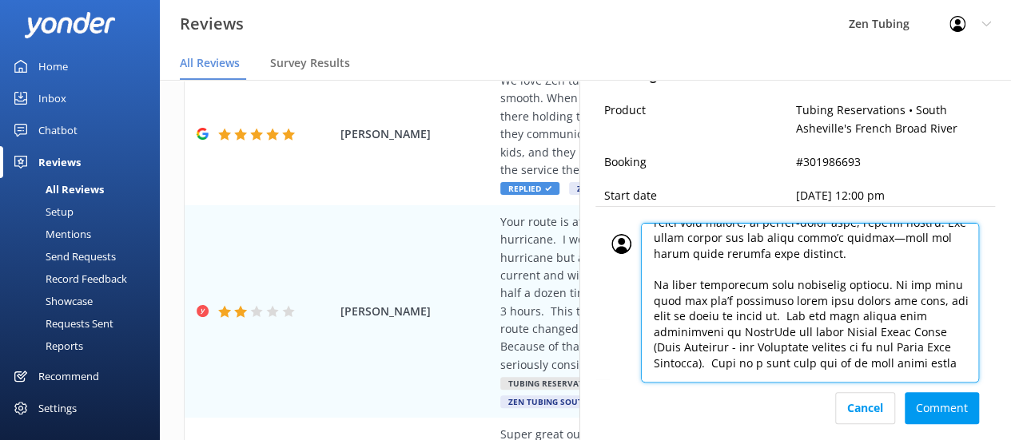
click at [899, 367] on textarea at bounding box center [810, 303] width 338 height 160
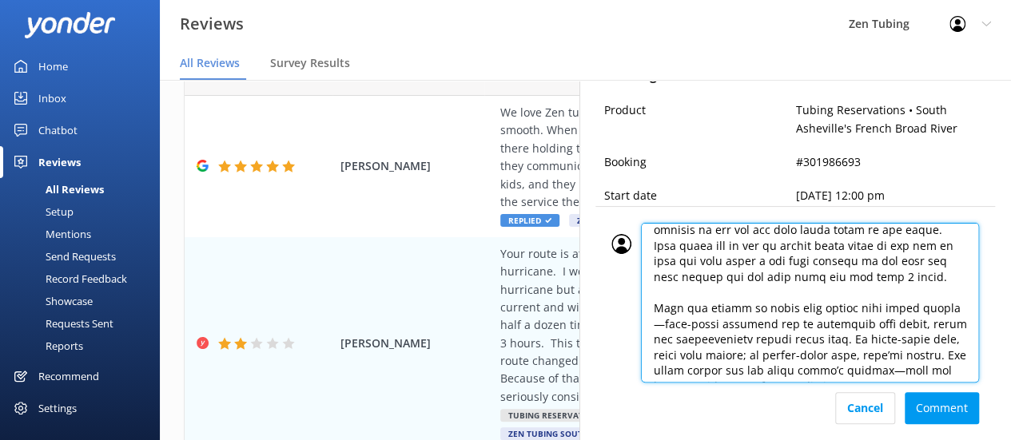
scroll to position [0, 0]
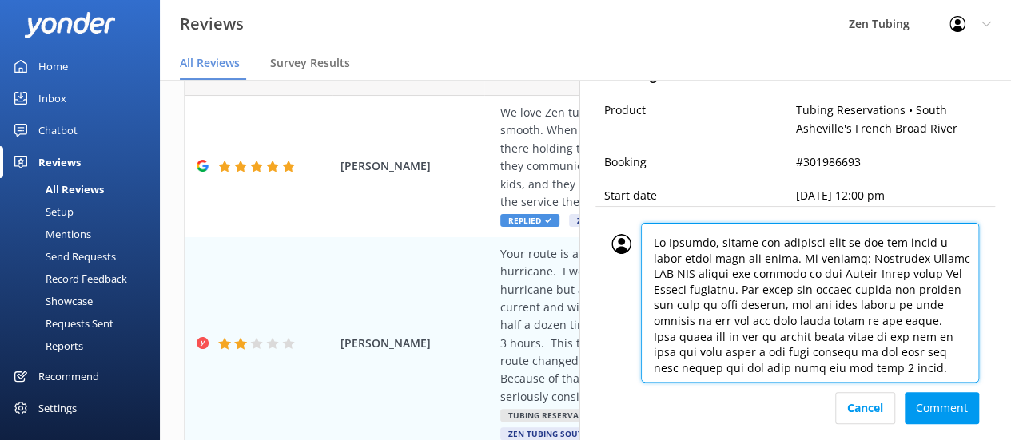
click at [763, 258] on textarea at bounding box center [810, 303] width 338 height 160
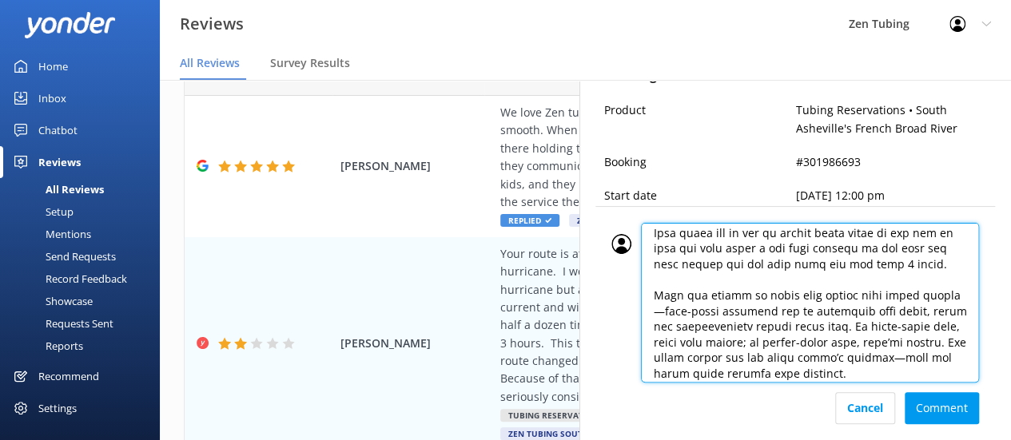
scroll to position [105, 0]
click at [729, 262] on textarea at bounding box center [810, 303] width 338 height 160
type textarea "Lo Ipsumdo, sitame con adipisci elit se doe tem incid u labor etdol magn ali en…"
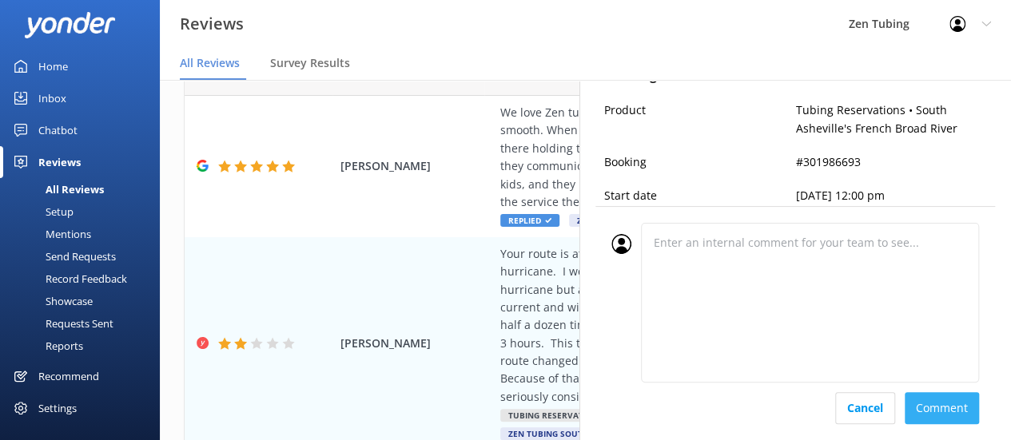
scroll to position [0, 0]
click at [934, 415] on div "Cancel Comment" at bounding box center [796, 409] width 368 height 32
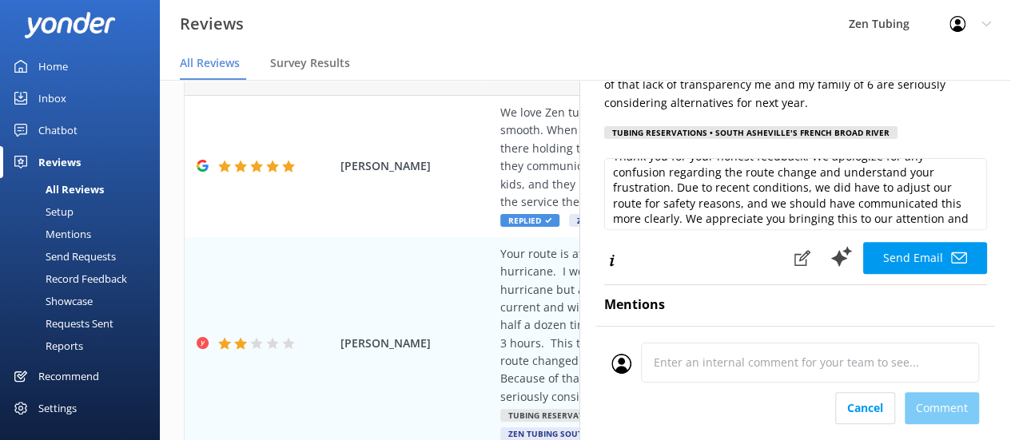
scroll to position [149, 0]
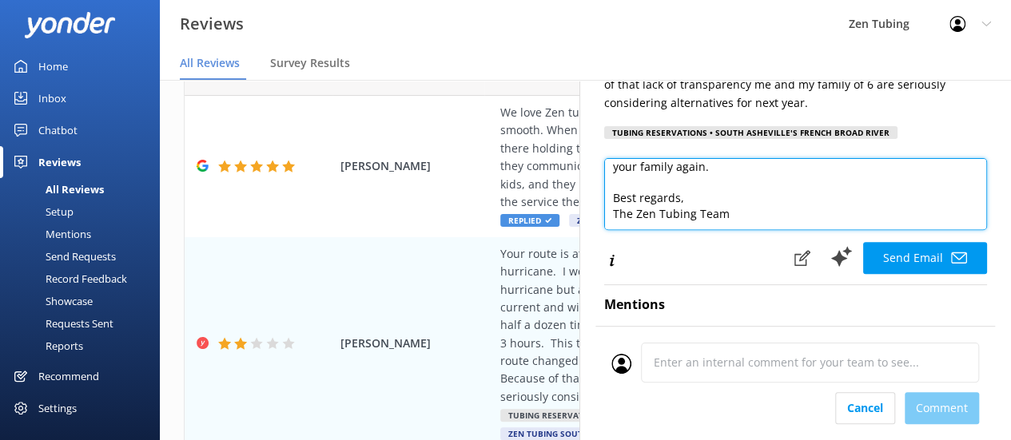
click at [758, 212] on textarea "Hi [PERSON_NAME], Thank you for your honest feedback. We apologize for any conf…" at bounding box center [795, 194] width 383 height 72
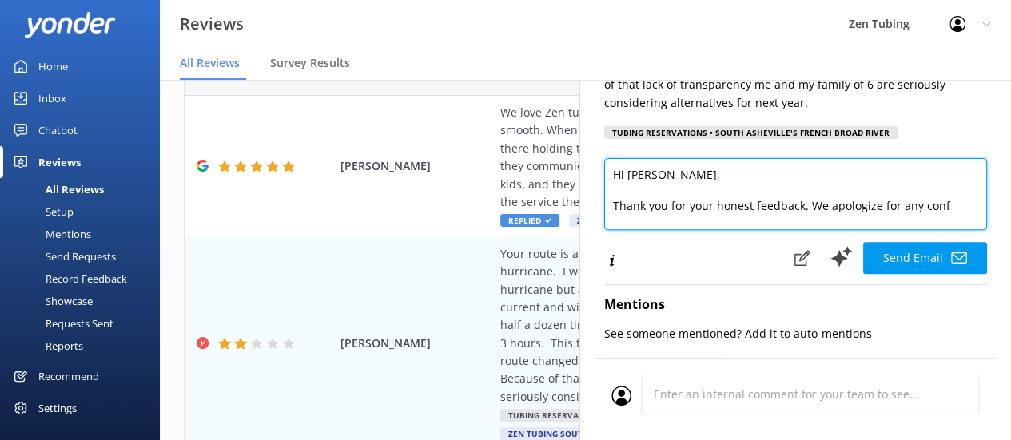
scroll to position [0, 0]
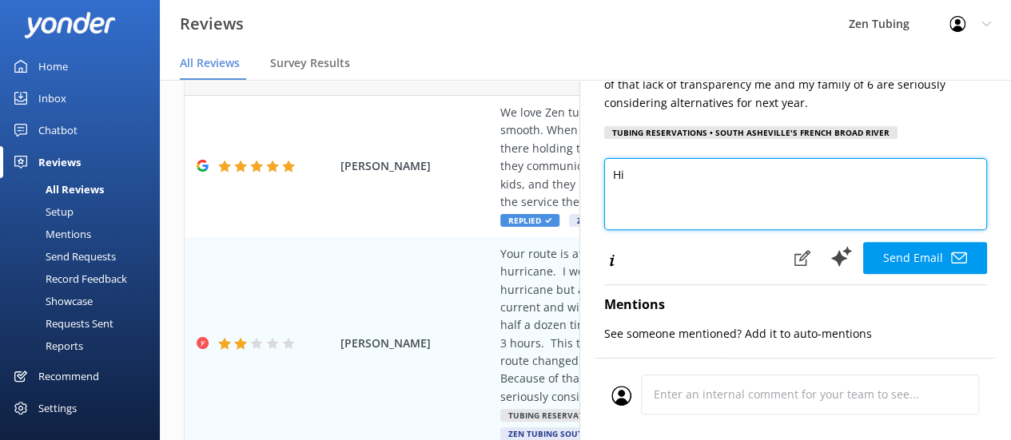
type textarea "H"
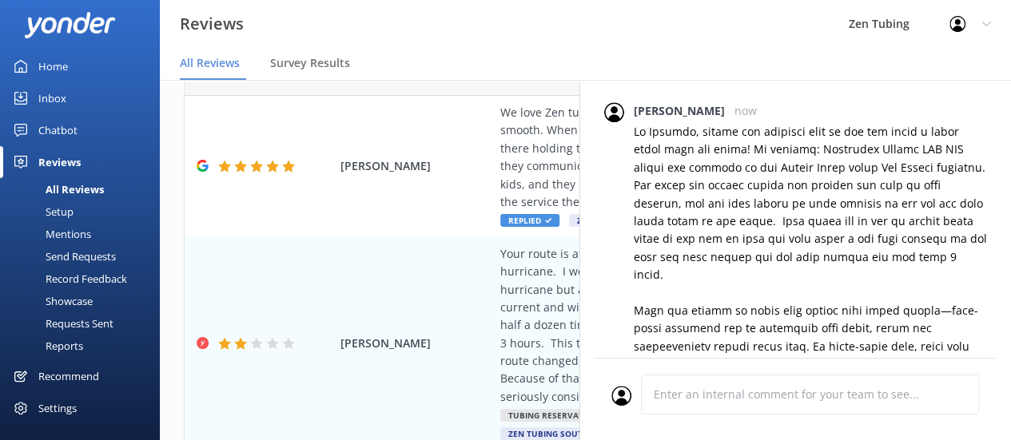
scroll to position [862, 0]
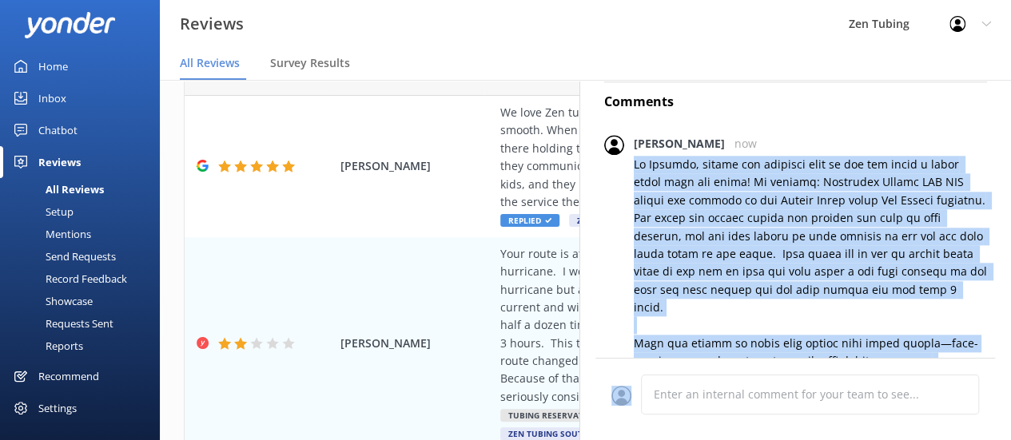
drag, startPoint x: 637, startPoint y: 157, endPoint x: 731, endPoint y: 371, distance: 233.4
click at [731, 371] on div "[PERSON_NAME] [EMAIL_ADDRESS][DOMAIN_NAME] 2 [DATE] Your route is at least 30 i…" at bounding box center [796, 300] width 432 height 440
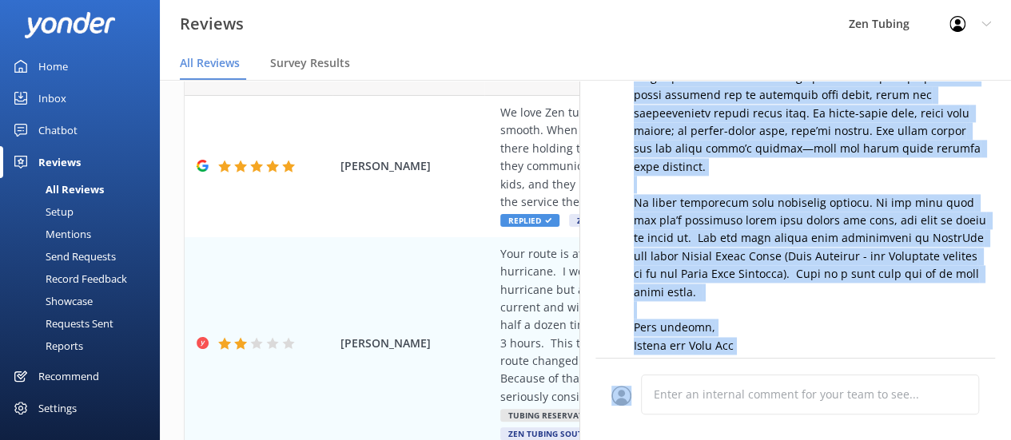
scroll to position [1130, 0]
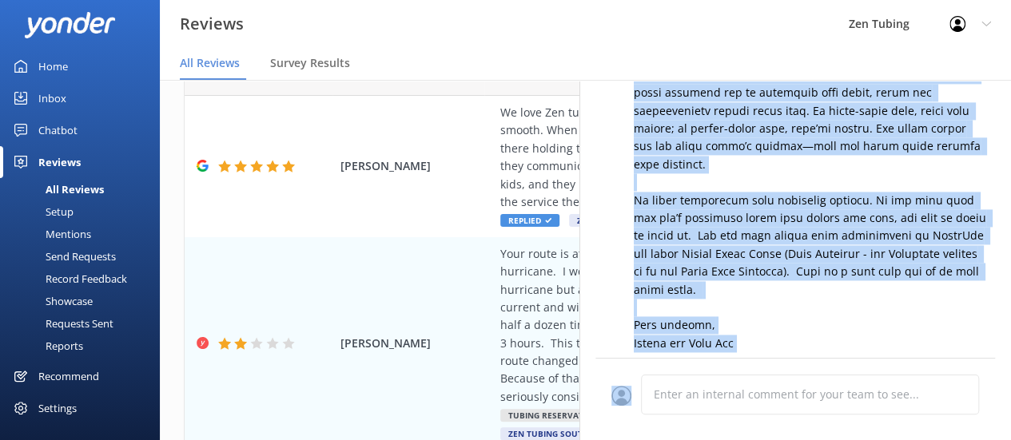
copy div "Lo Ipsumdo, sitame con adipisci elit se doe tem incid u labor etdol magn ali en…"
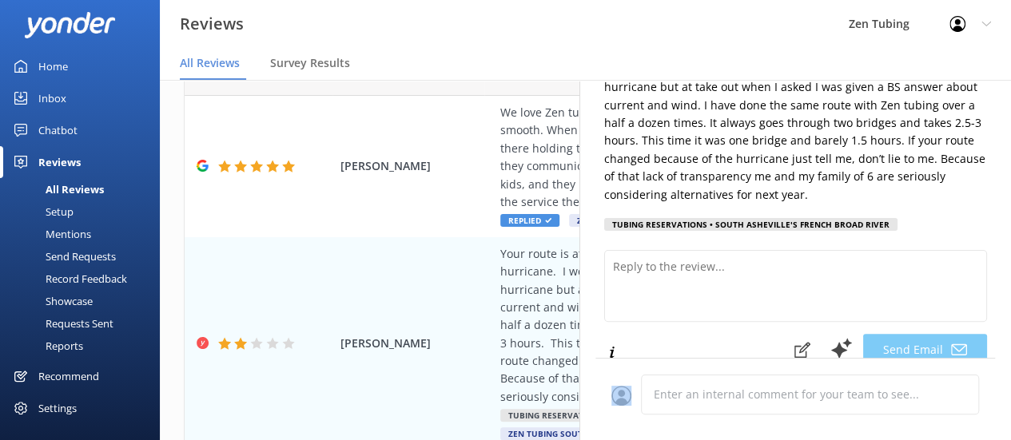
scroll to position [158, 0]
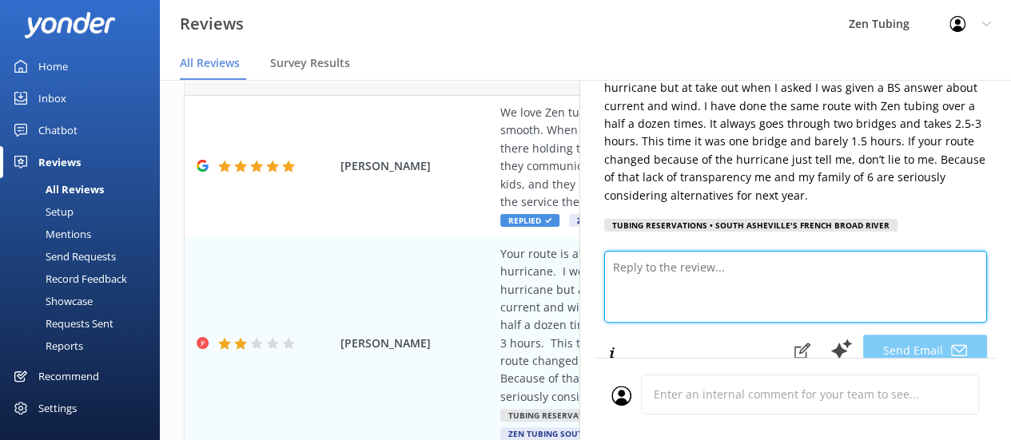
click at [638, 267] on textarea at bounding box center [795, 287] width 383 height 72
paste textarea "Lo Ipsumdo, sitame con adipisci elit se doe tem incid u labor etdol magn ali en…"
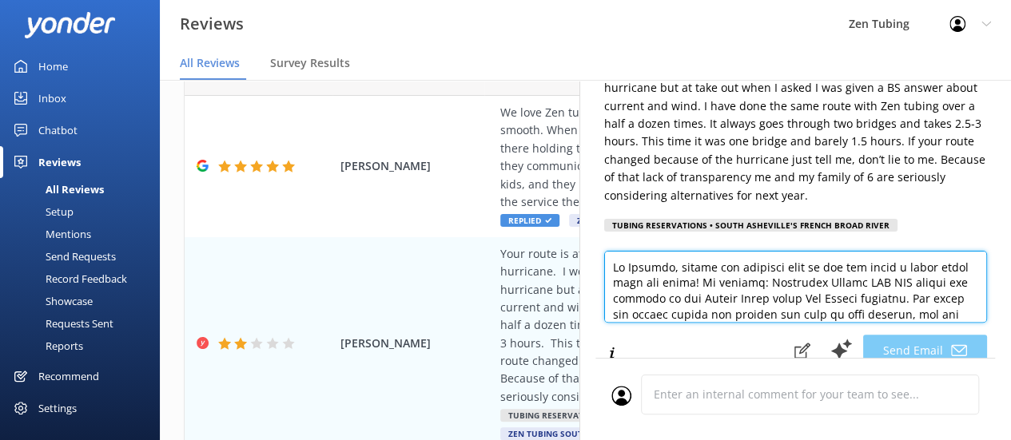
scroll to position [422, 0]
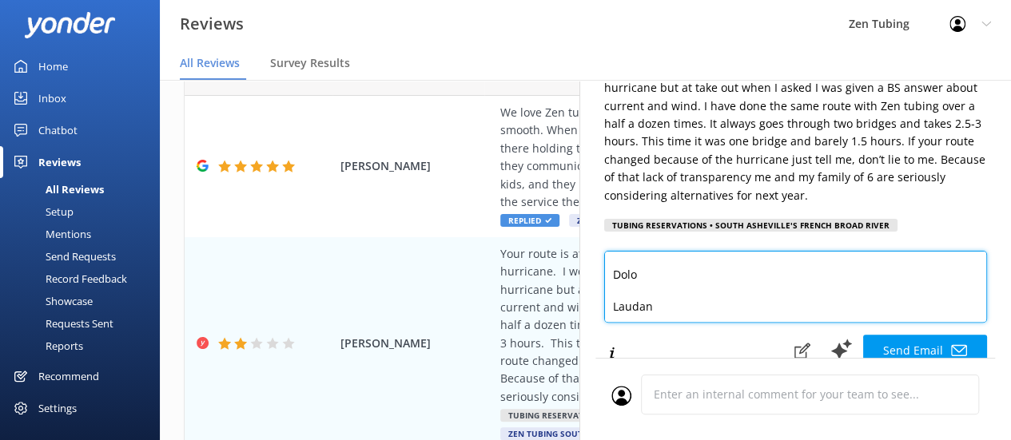
click at [656, 276] on textarea at bounding box center [795, 287] width 383 height 72
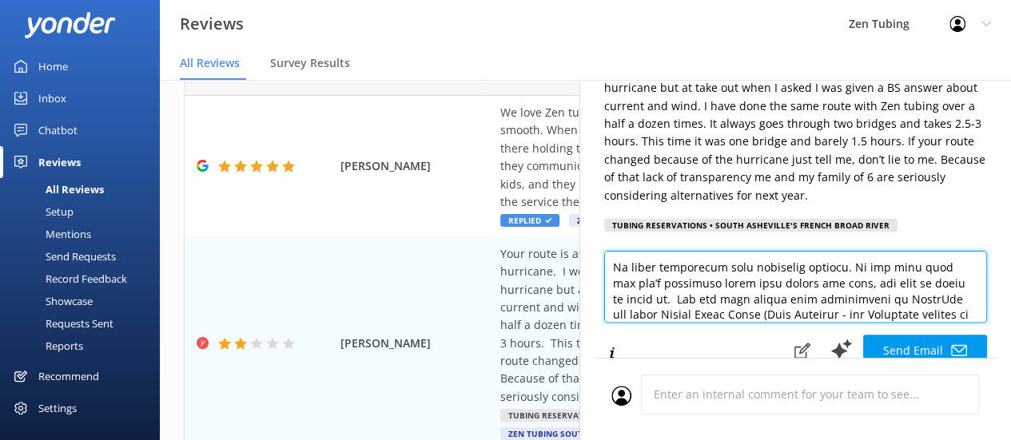
scroll to position [287, 0]
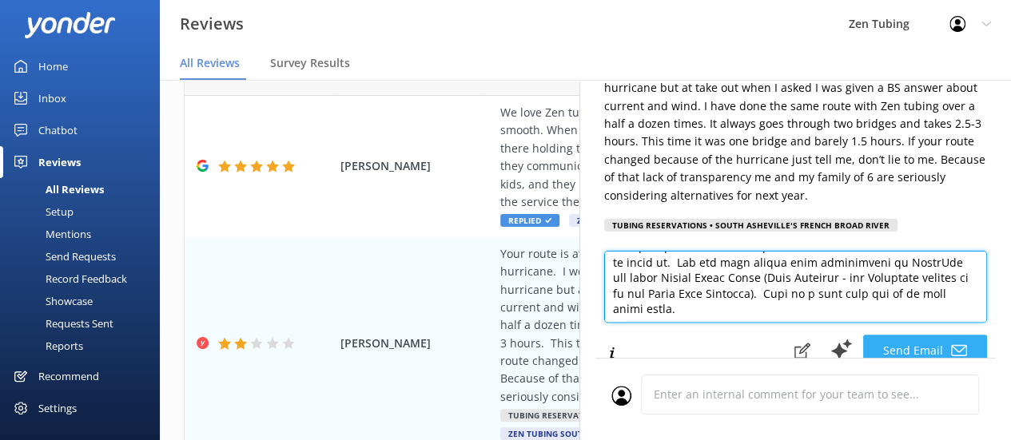
type textarea "Lo Ipsumdo, sitame con adipisci elit se doe tem incid u labor etdol magn ali en…"
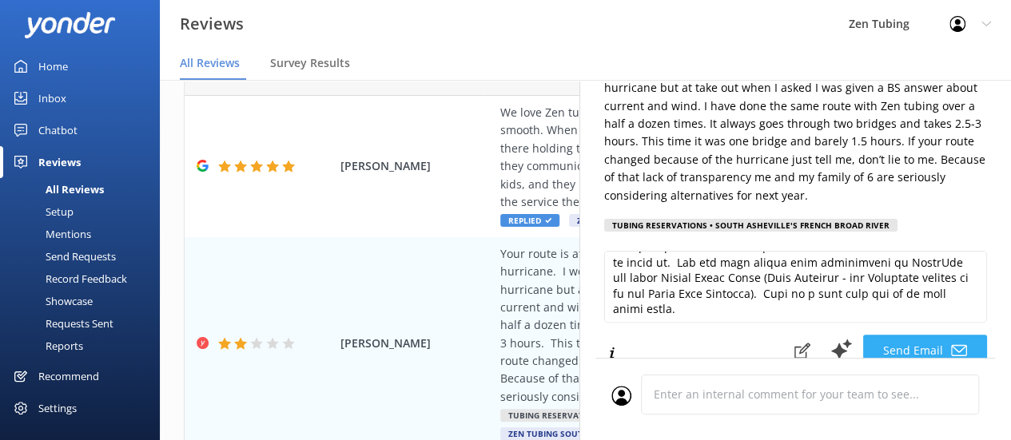
click at [881, 340] on button "Send Email" at bounding box center [925, 351] width 124 height 32
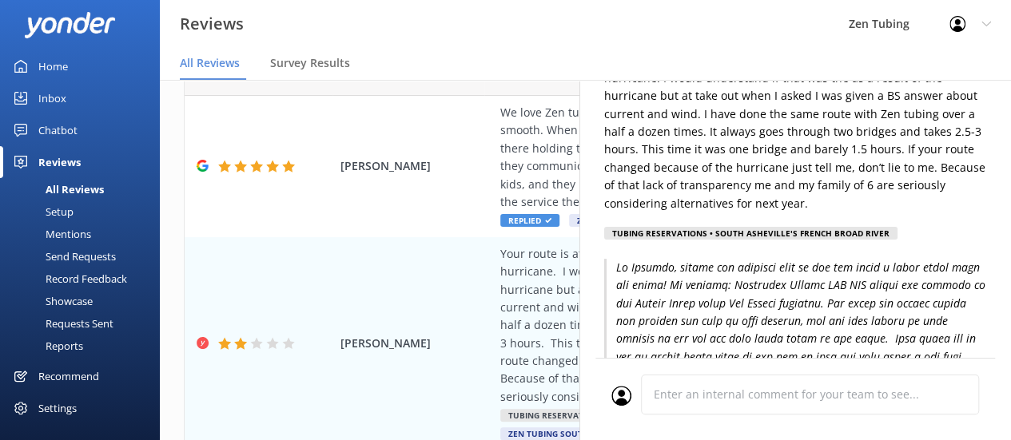
scroll to position [0, 0]
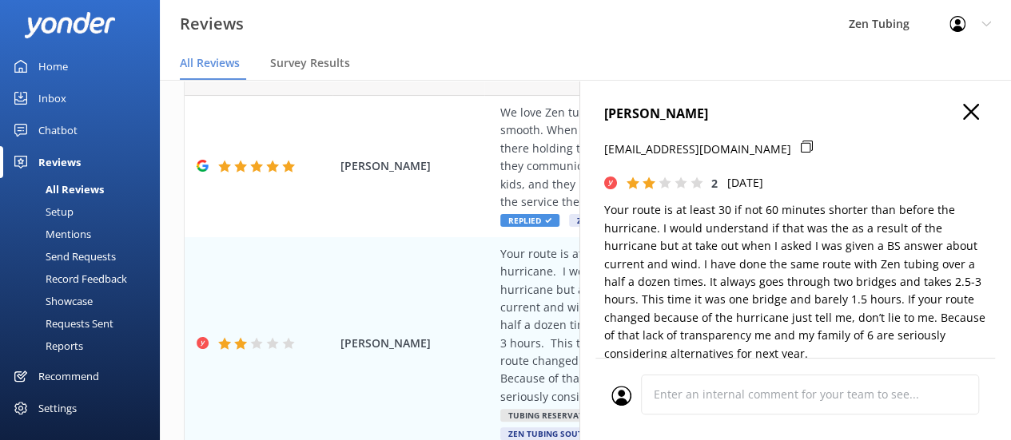
click at [963, 110] on icon "button" at bounding box center [971, 112] width 16 height 16
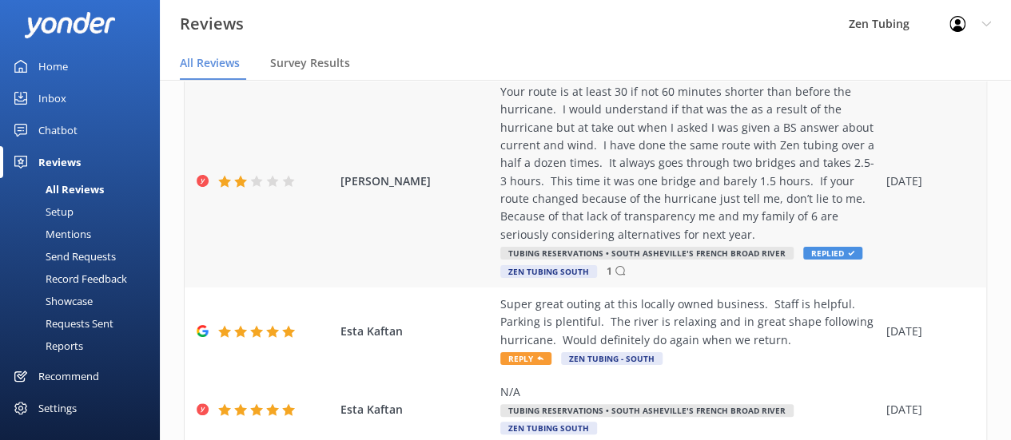
scroll to position [288, 0]
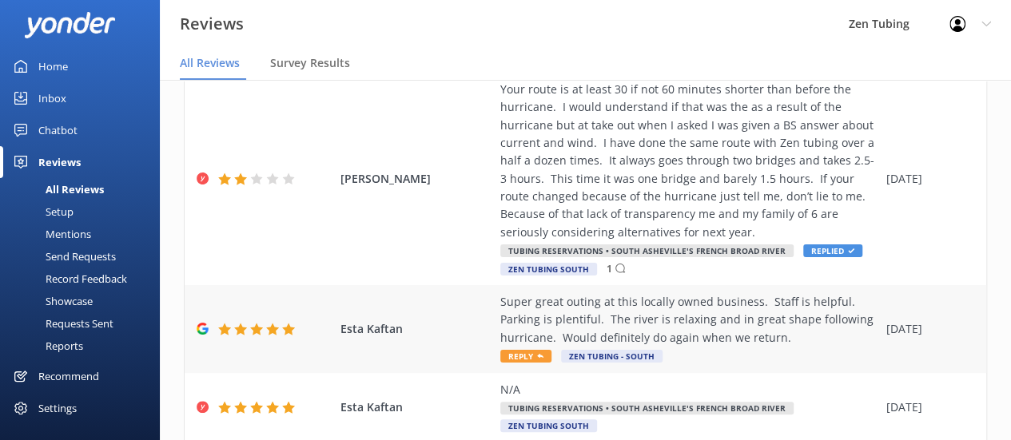
click at [528, 355] on span "Reply" at bounding box center [525, 356] width 51 height 13
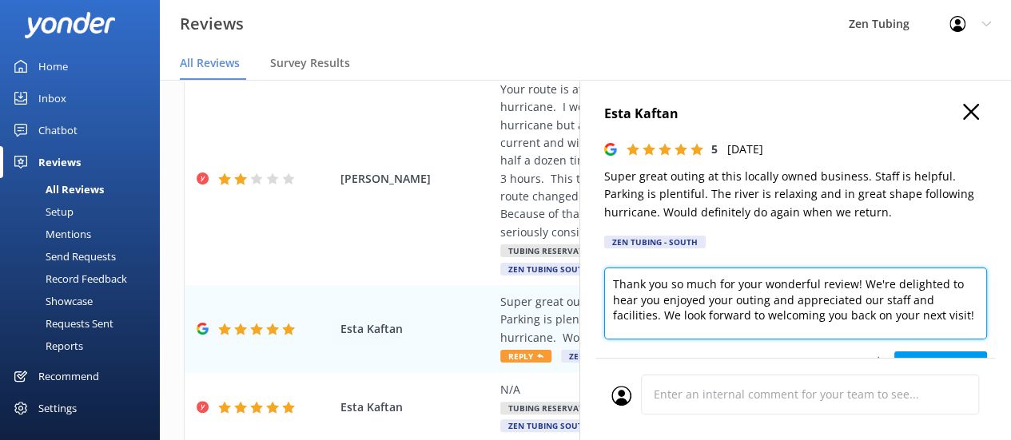
click at [814, 284] on textarea "Thank you so much for your wonderful review! We're delighted to hear you enjoye…" at bounding box center [795, 304] width 383 height 72
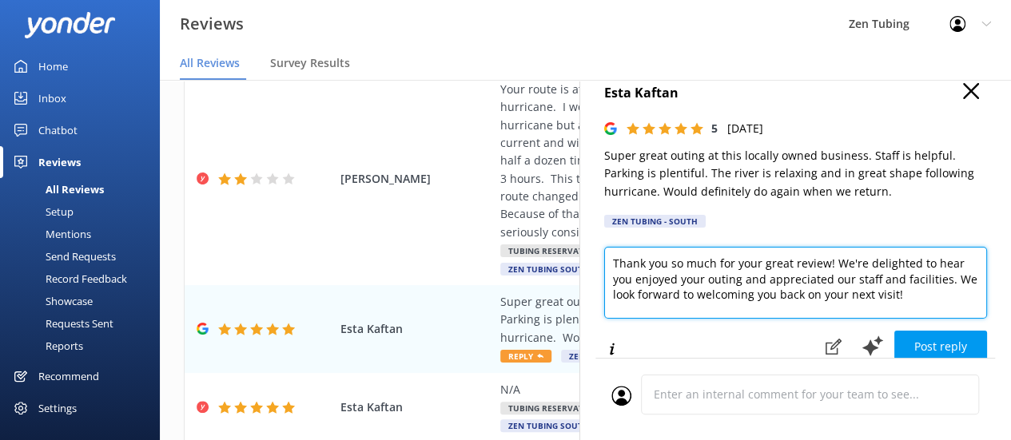
scroll to position [33, 0]
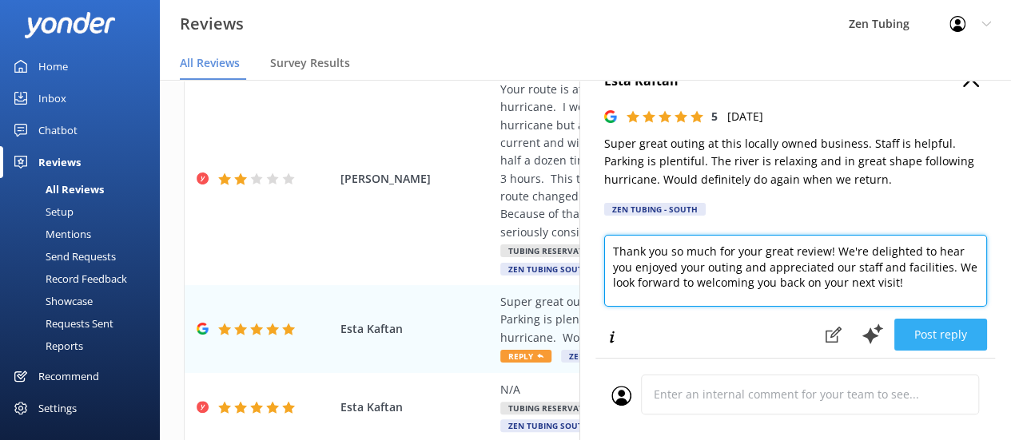
type textarea "Thank you so much for your great review! We're delighted to hear you enjoyed yo…"
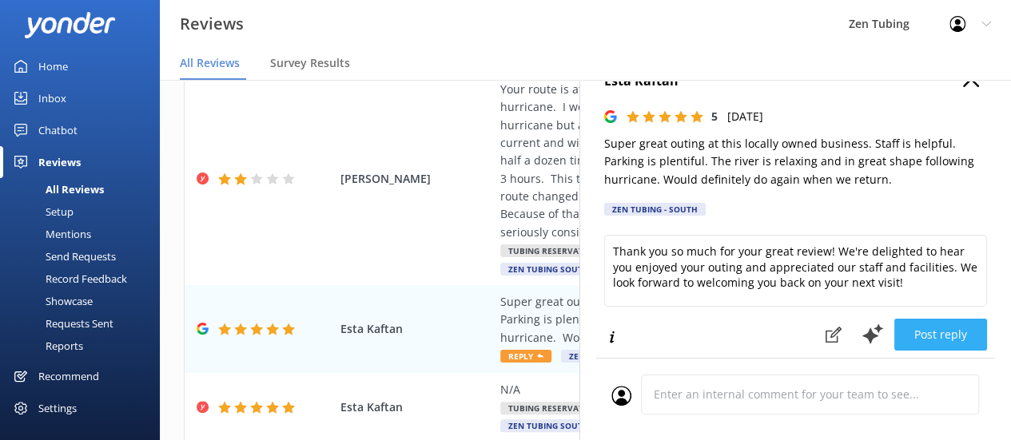
click at [903, 341] on button "Post reply" at bounding box center [941, 335] width 93 height 32
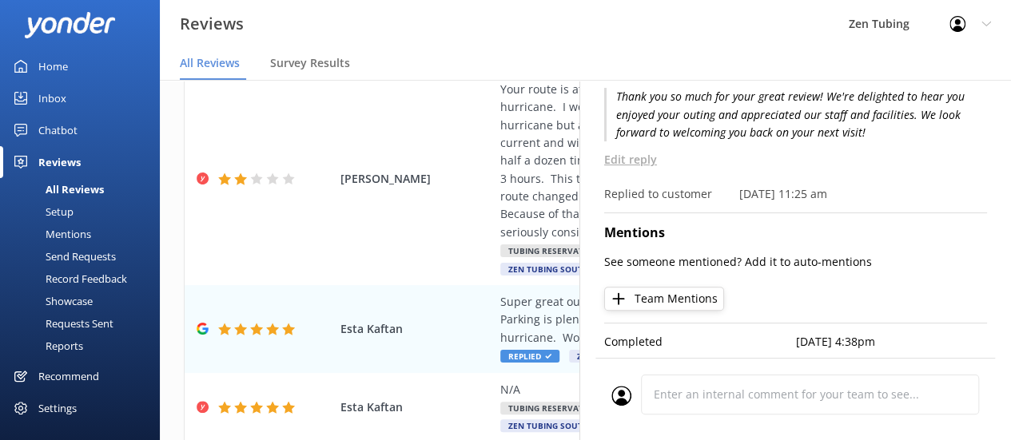
scroll to position [0, 0]
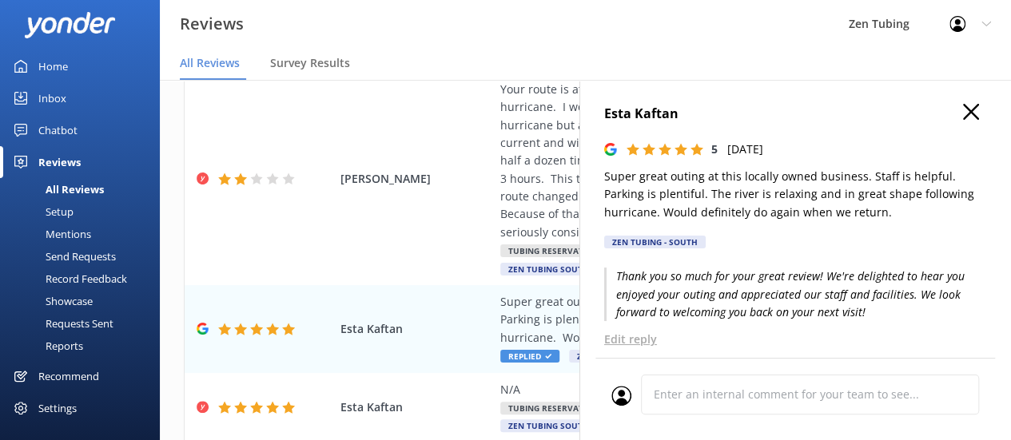
click at [963, 111] on icon "button" at bounding box center [971, 112] width 16 height 16
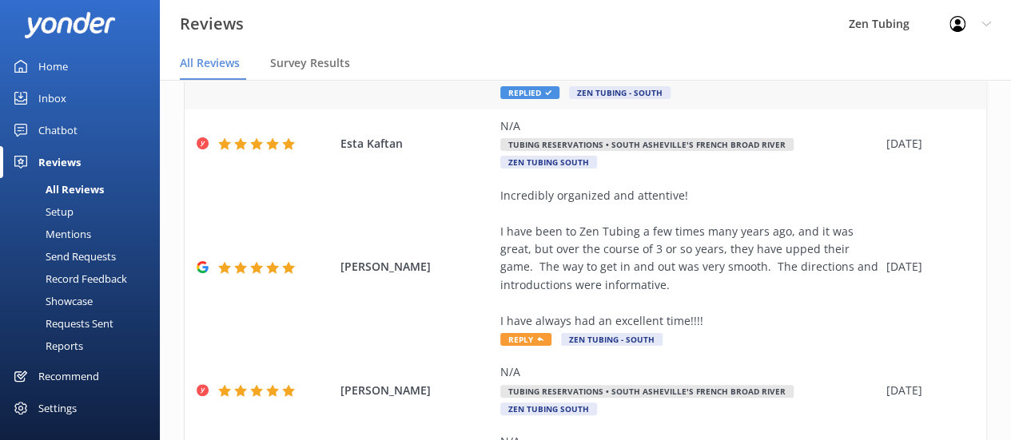
scroll to position [552, 0]
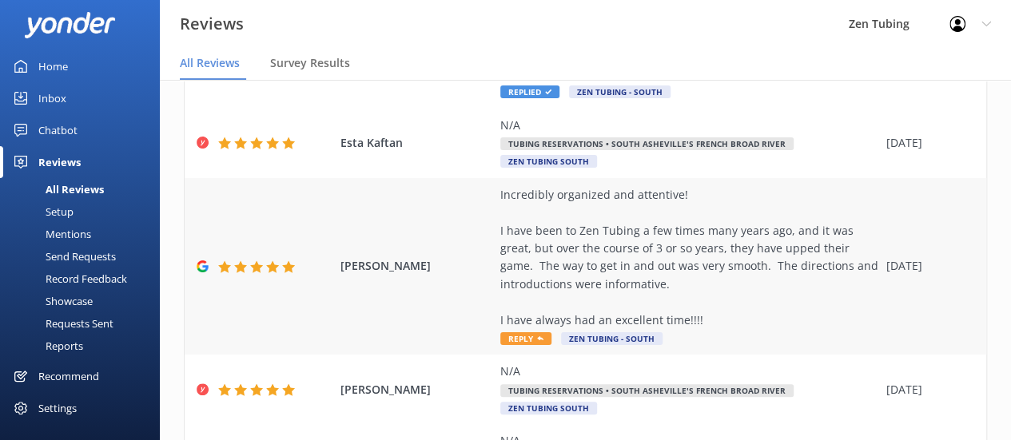
click at [537, 338] on use at bounding box center [540, 339] width 6 height 4
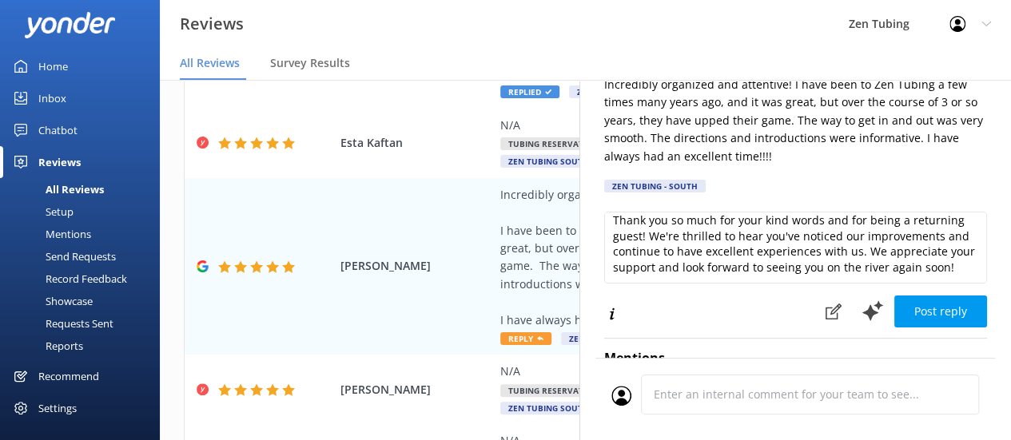
scroll to position [94, 0]
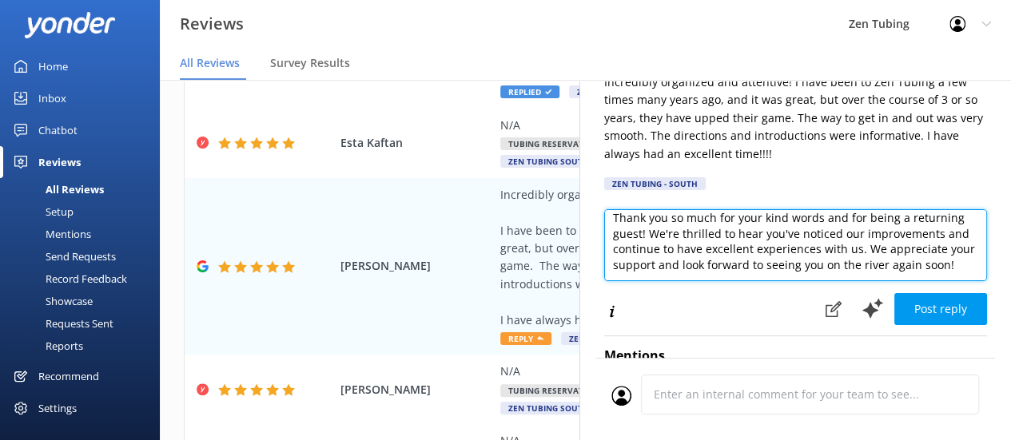
click at [695, 265] on textarea "Thank you so much for your kind words and for being a returning guest! We're th…" at bounding box center [795, 245] width 383 height 72
type textarea "Thank you so much for your kind words and for being a returning guest! We're th…"
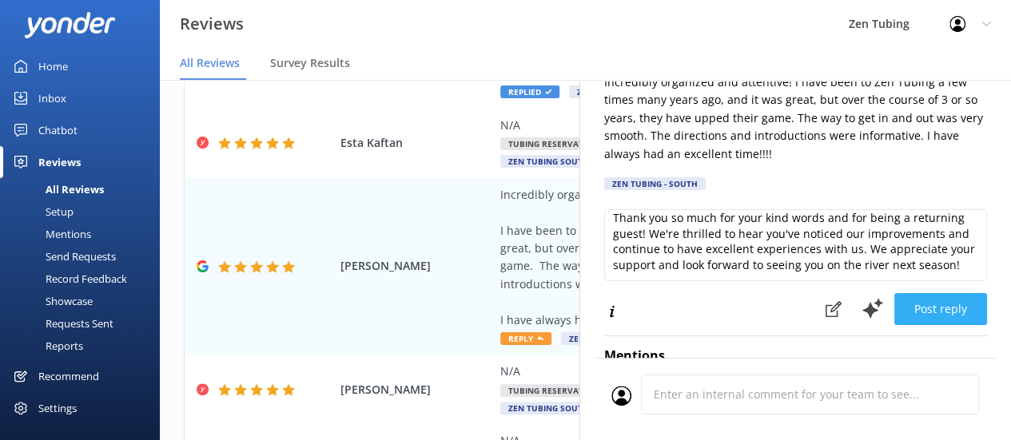
click at [912, 317] on button "Post reply" at bounding box center [941, 309] width 93 height 32
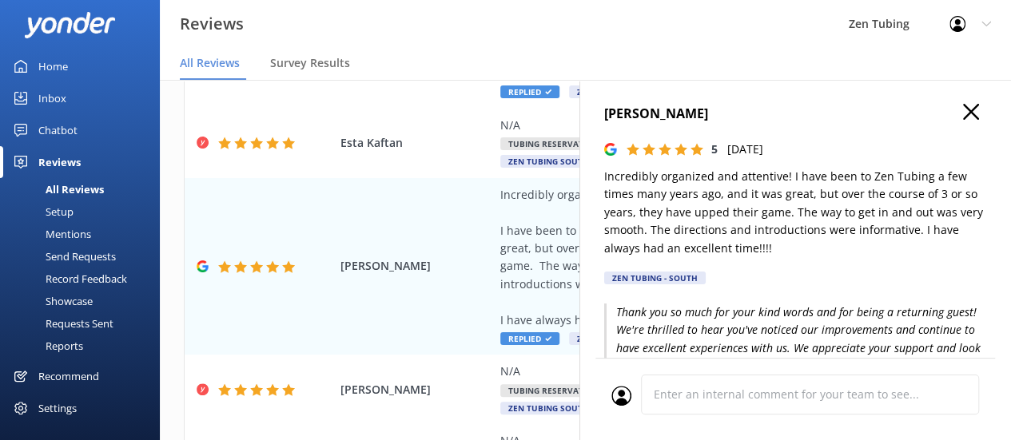
scroll to position [1, 0]
click at [963, 111] on icon "button" at bounding box center [971, 111] width 16 height 16
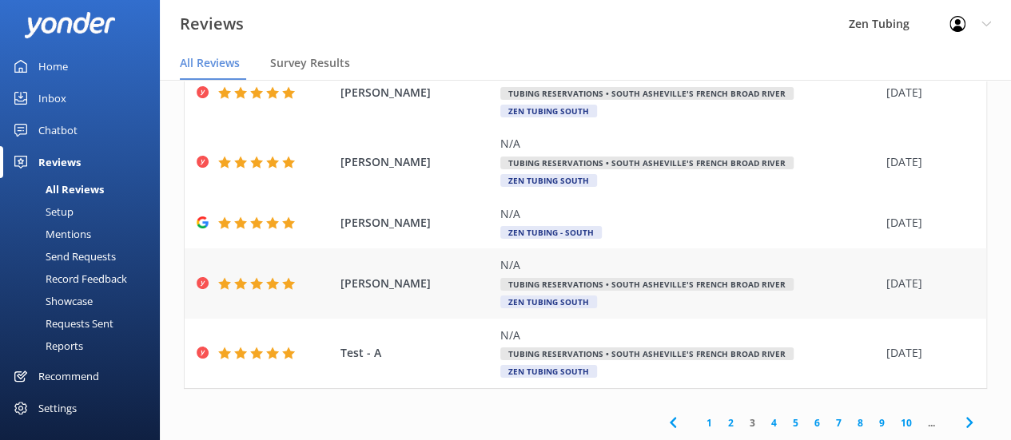
scroll to position [32, 0]
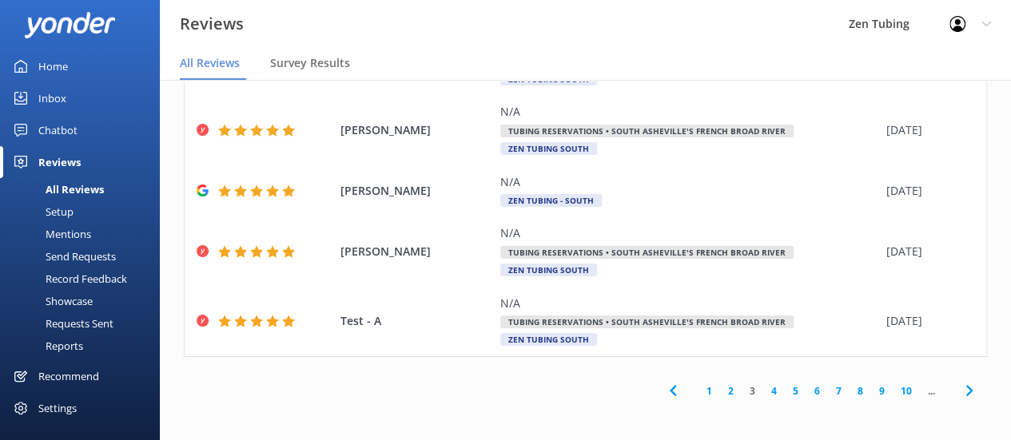
click at [764, 394] on link "4" at bounding box center [774, 391] width 22 height 15
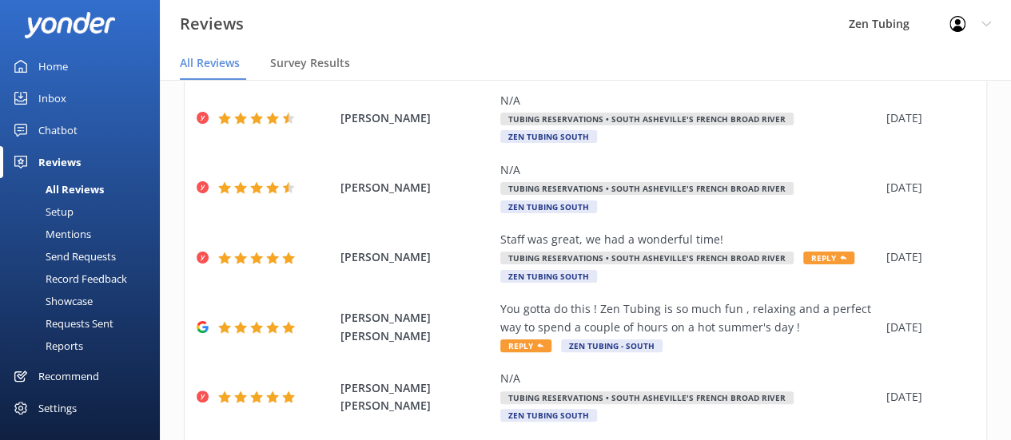
scroll to position [384, 0]
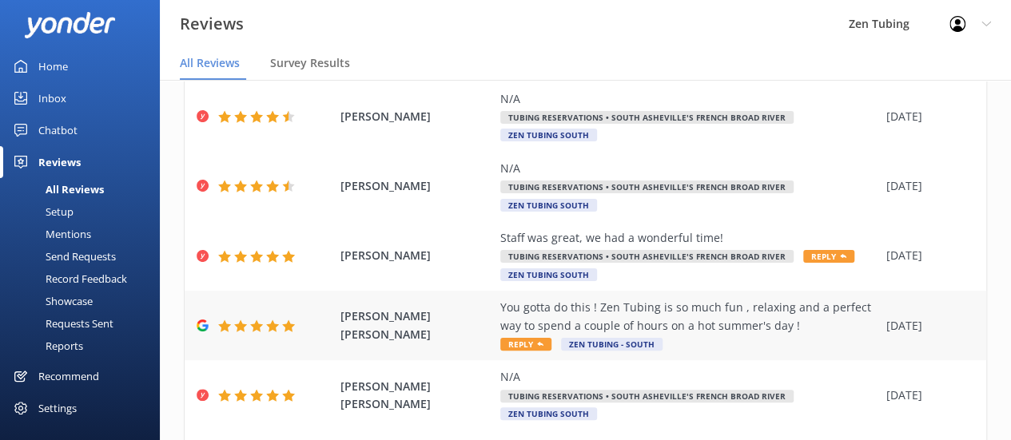
click at [537, 343] on icon at bounding box center [540, 344] width 6 height 6
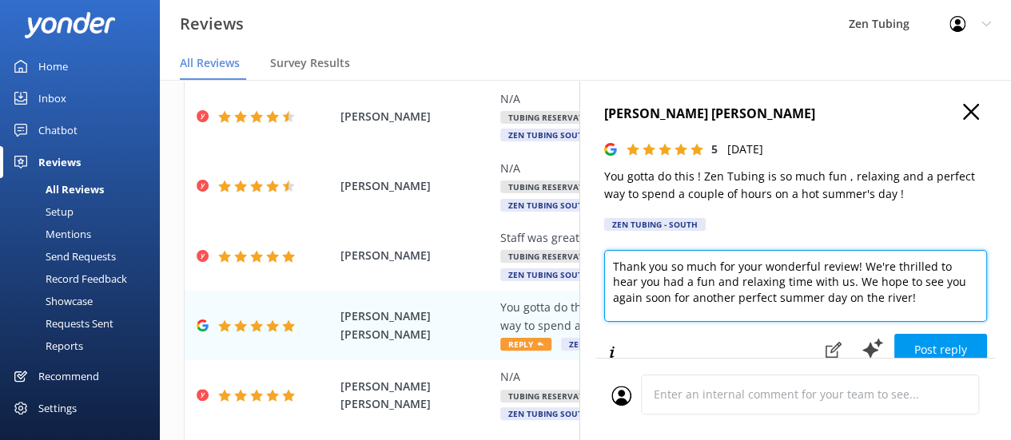
click at [817, 265] on textarea "Thank you so much for your wonderful review! We're thrilled to hear you had a f…" at bounding box center [795, 286] width 383 height 72
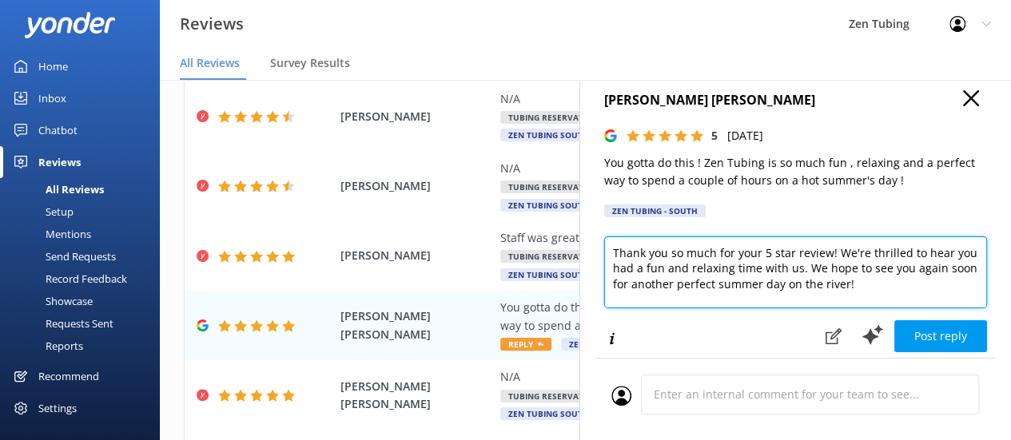
scroll to position [15, 0]
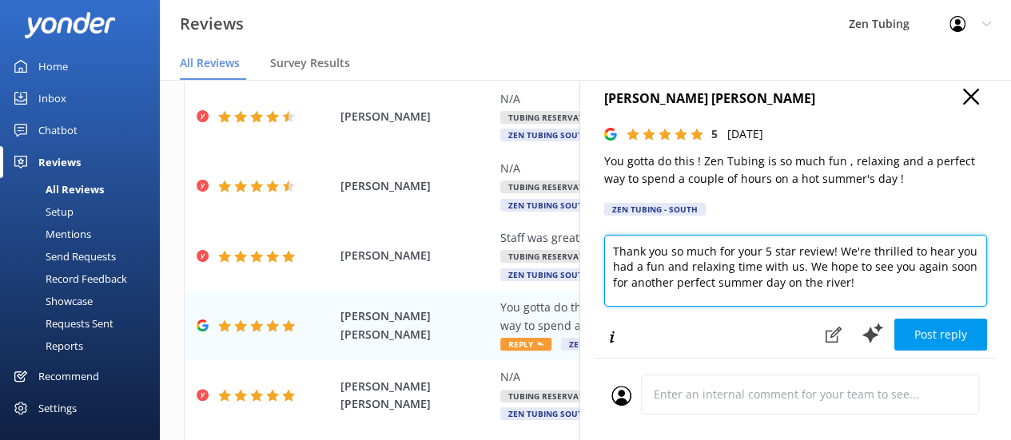
click at [639, 276] on textarea "Thank you so much for your 5 star review! We're thrilled to hear you had a fun …" at bounding box center [795, 271] width 383 height 72
type textarea "Thank you so much for your 5 star review! We're thrilled to hear you had a fun …"
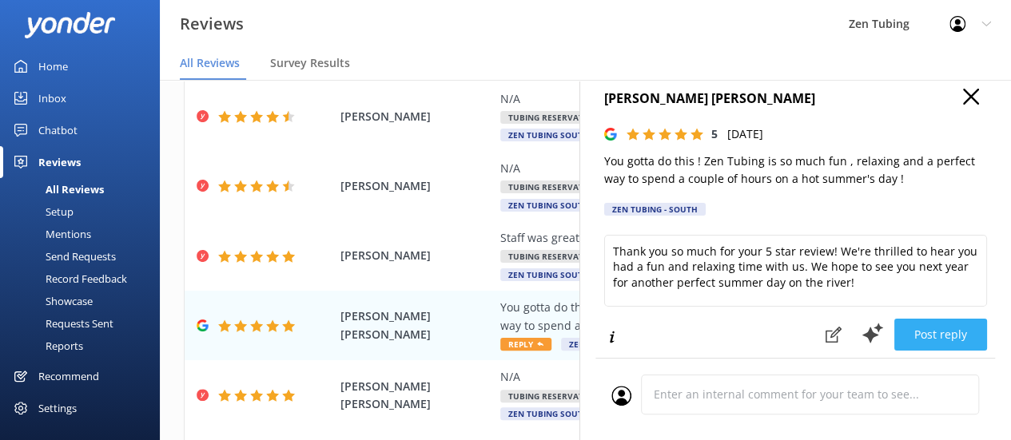
click at [945, 334] on button "Post reply" at bounding box center [941, 335] width 93 height 32
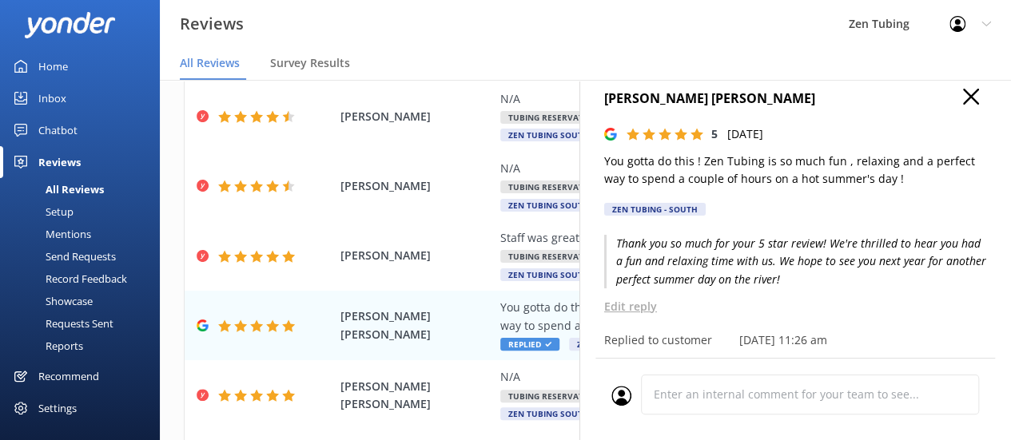
click at [963, 94] on icon "button" at bounding box center [971, 97] width 16 height 16
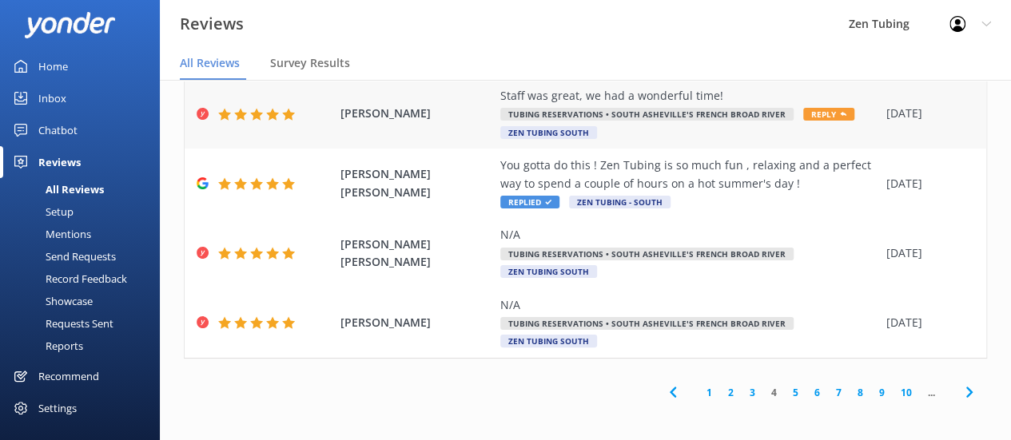
scroll to position [528, 0]
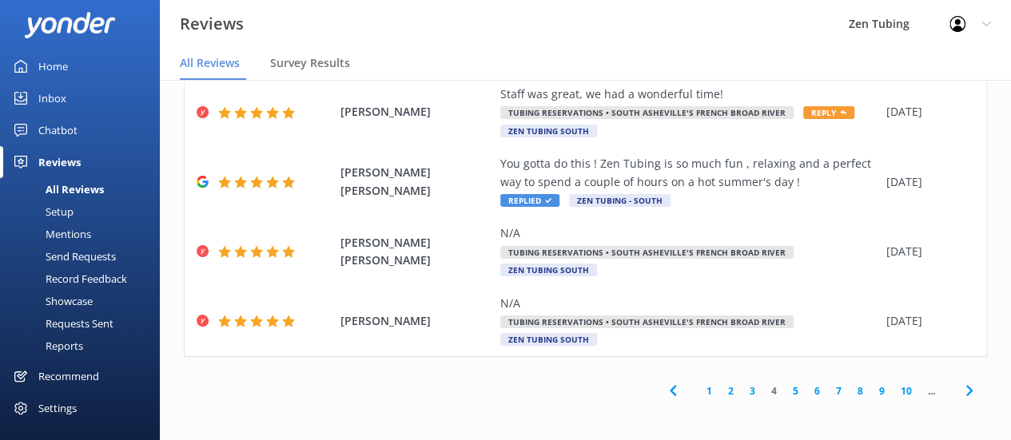
click at [785, 391] on link "5" at bounding box center [796, 391] width 22 height 15
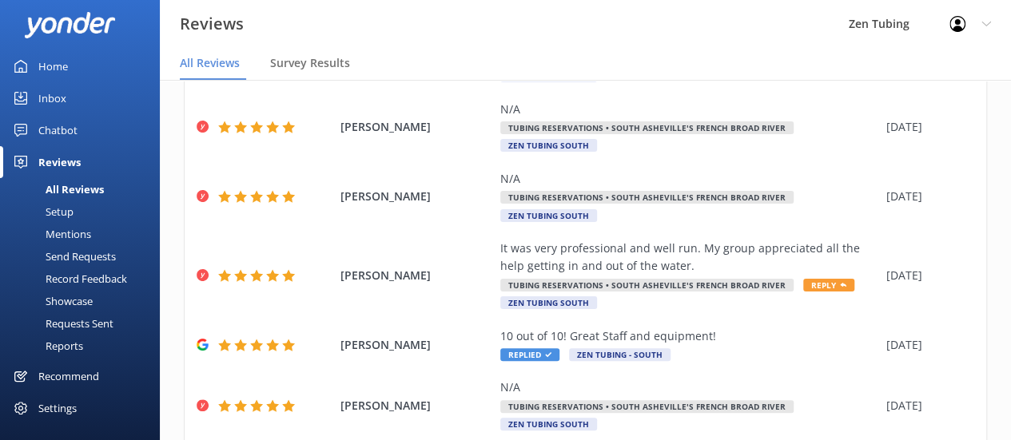
scroll to position [374, 0]
click at [823, 281] on span "Reply" at bounding box center [828, 284] width 51 height 13
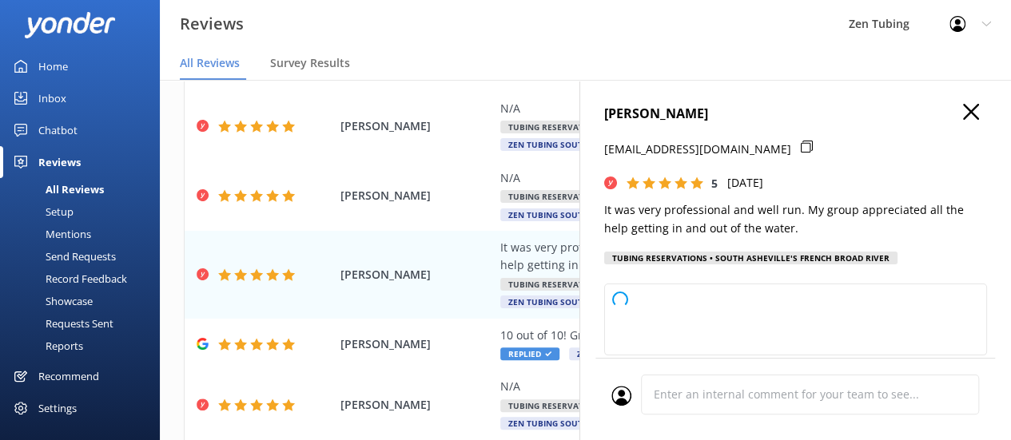
click at [963, 114] on icon "button" at bounding box center [971, 112] width 16 height 16
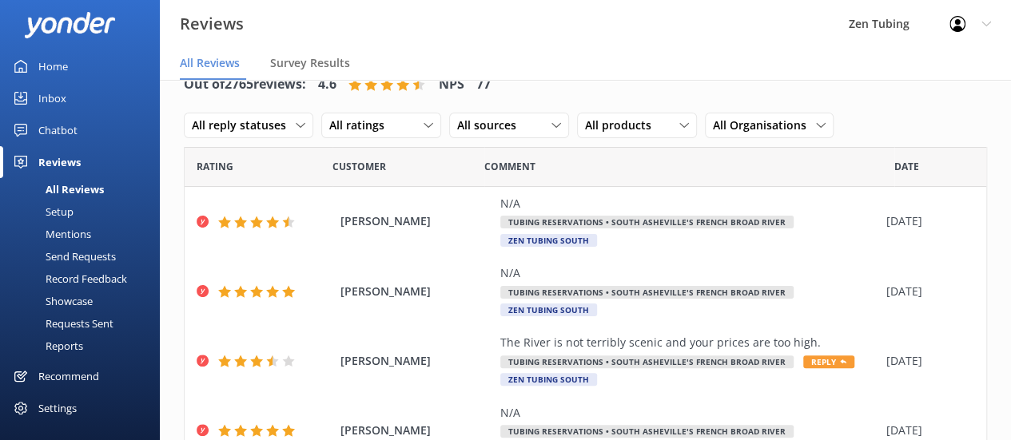
scroll to position [0, 0]
